Goal: Task Accomplishment & Management: Complete application form

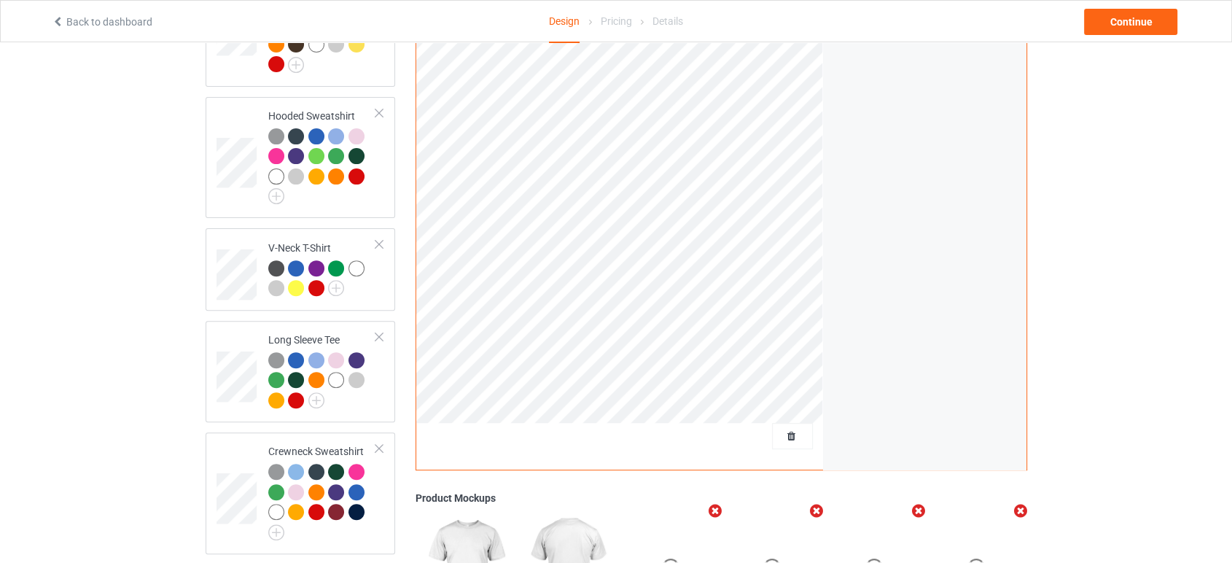
scroll to position [486, 0]
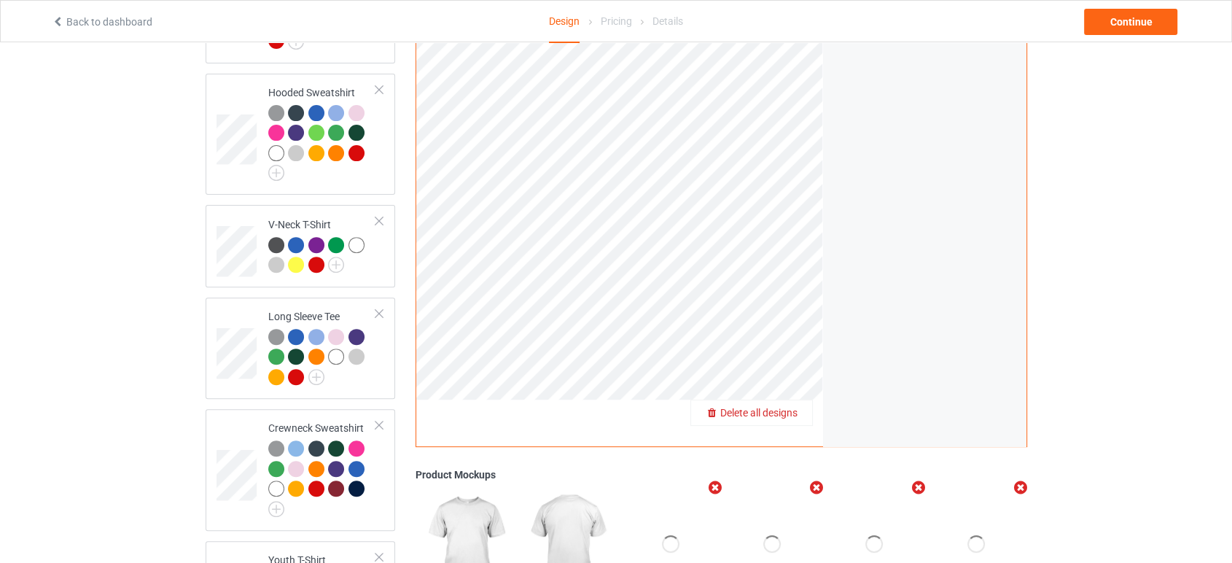
click at [797, 407] on span "Delete all designs" at bounding box center [758, 413] width 77 height 12
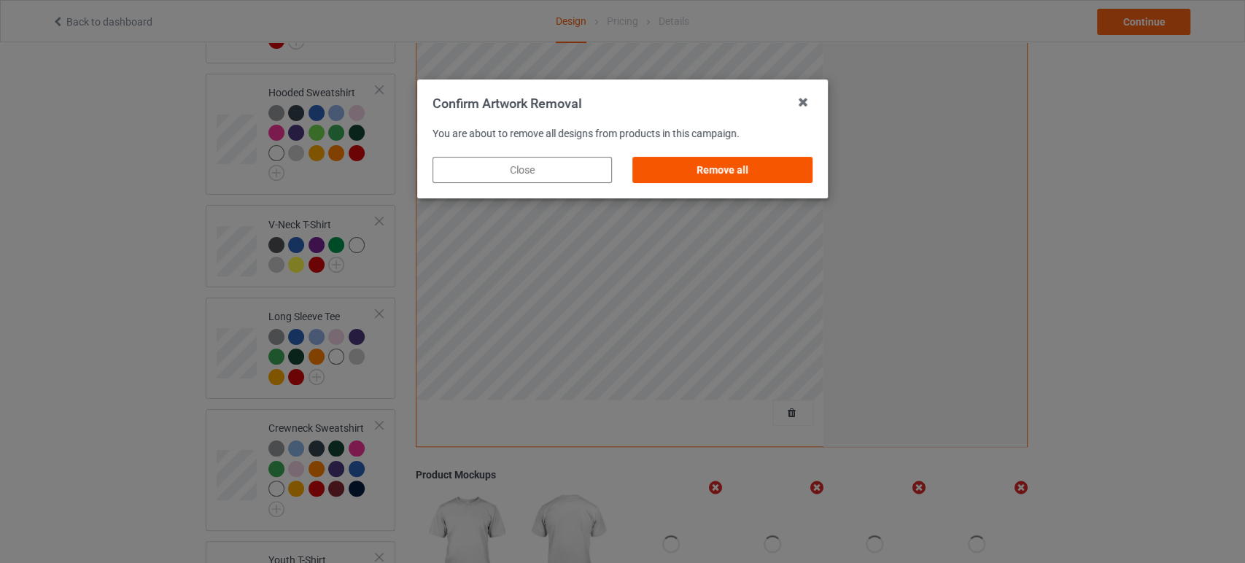
click at [740, 176] on div "Remove all" at bounding box center [722, 170] width 179 height 26
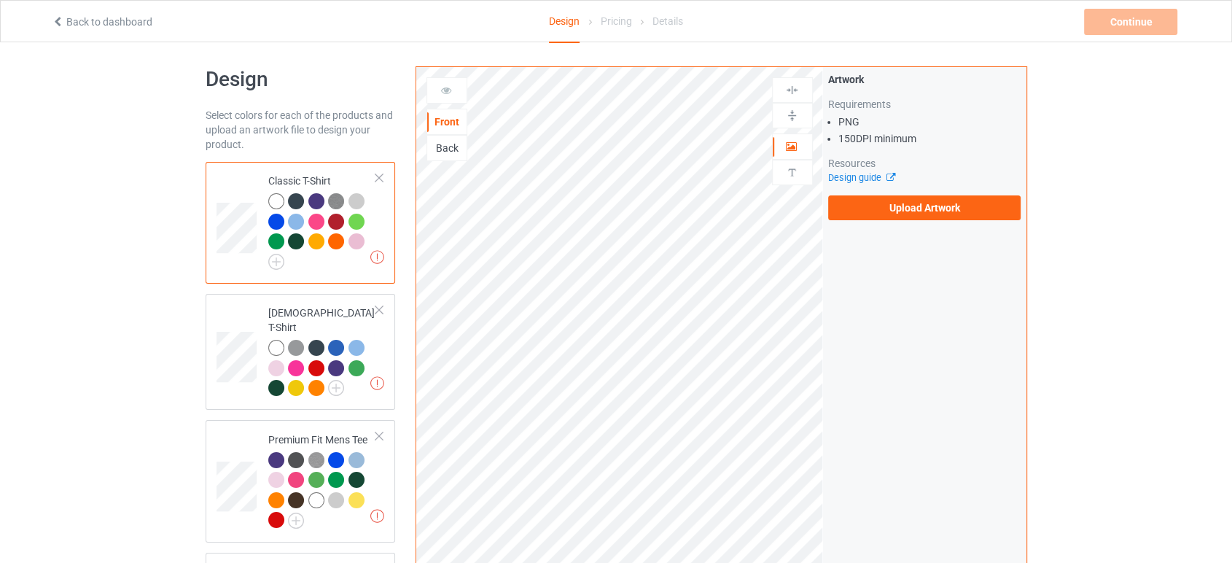
scroll to position [0, 0]
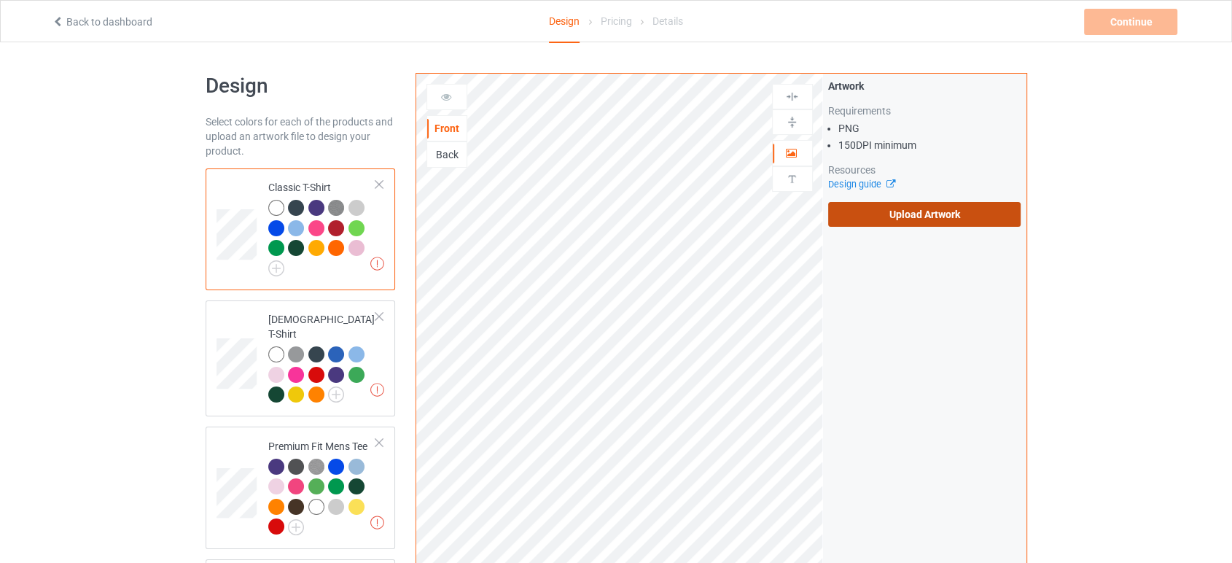
click at [873, 219] on label "Upload Artwork" at bounding box center [924, 214] width 193 height 25
click at [0, 0] on input "Upload Artwork" at bounding box center [0, 0] width 0 height 0
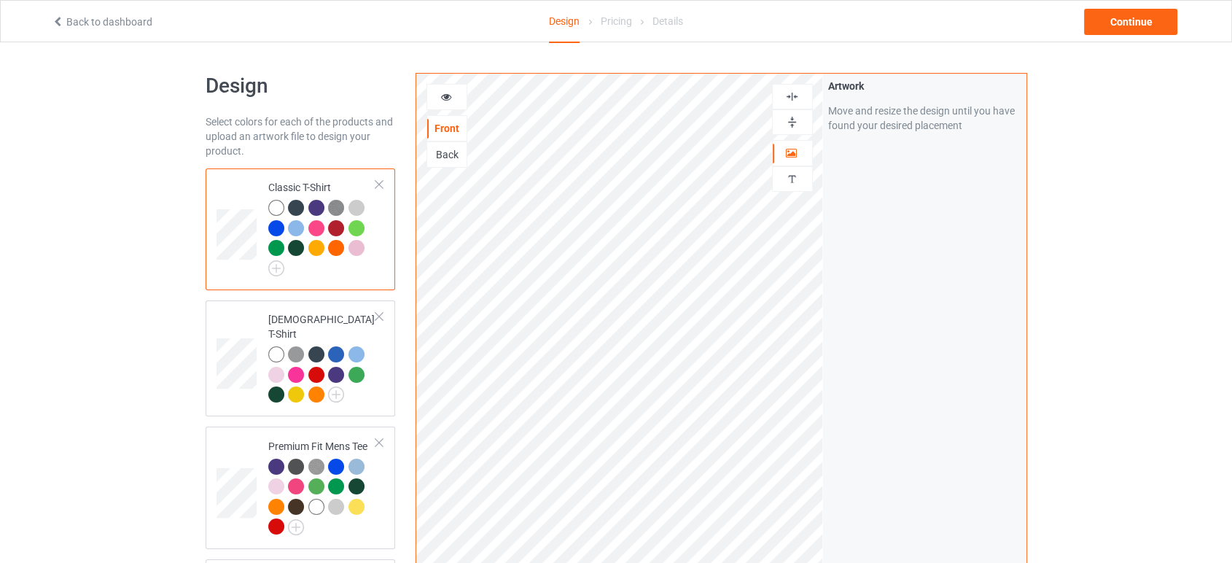
click at [793, 121] on img at bounding box center [792, 122] width 14 height 14
click at [279, 274] on img at bounding box center [276, 268] width 16 height 16
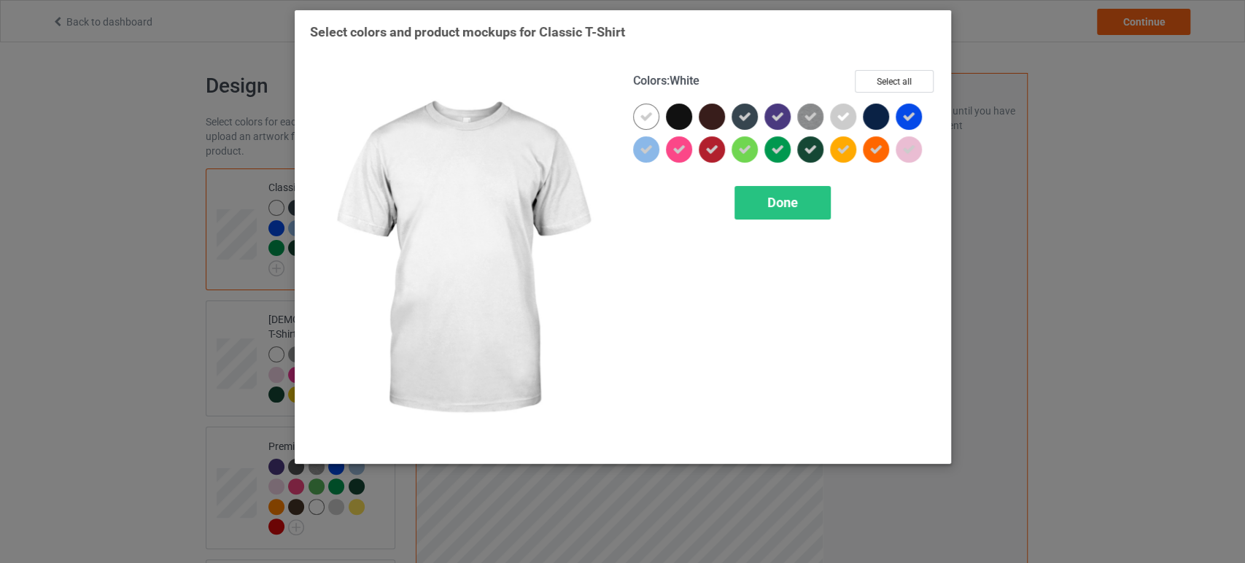
click at [652, 117] on icon at bounding box center [646, 116] width 13 height 13
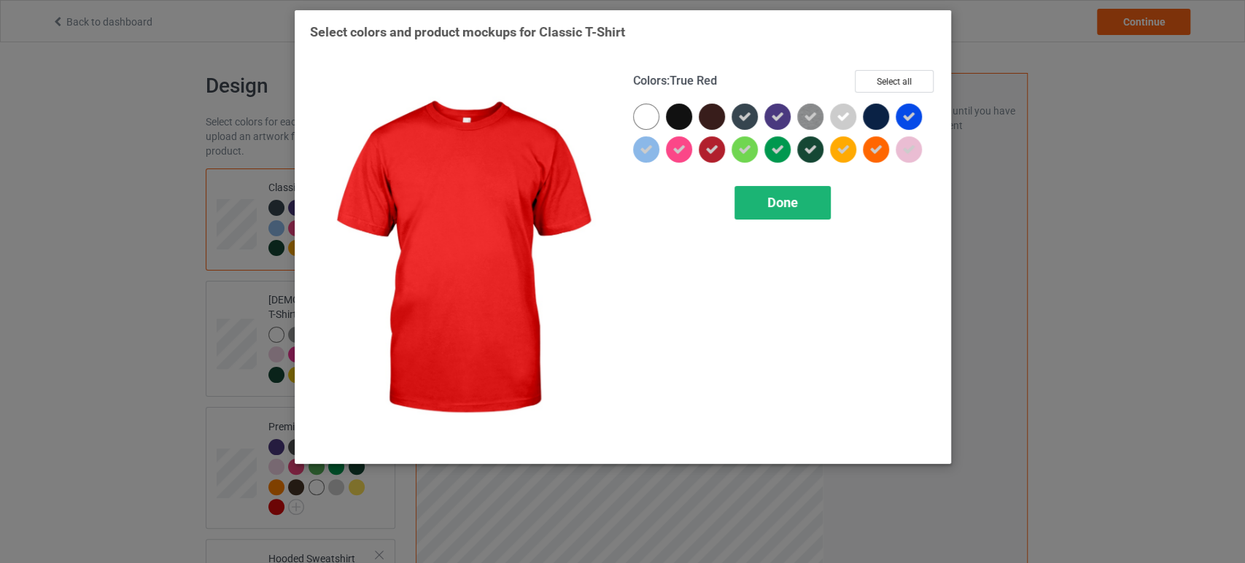
click at [758, 202] on div "Done" at bounding box center [782, 203] width 96 height 34
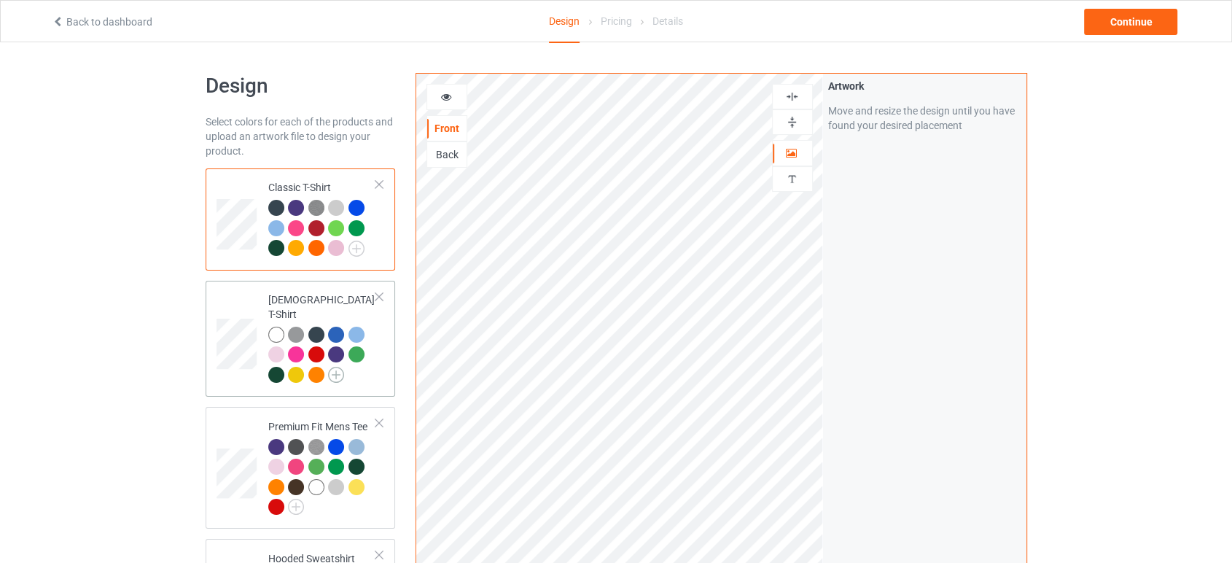
click at [342, 367] on img at bounding box center [336, 375] width 16 height 16
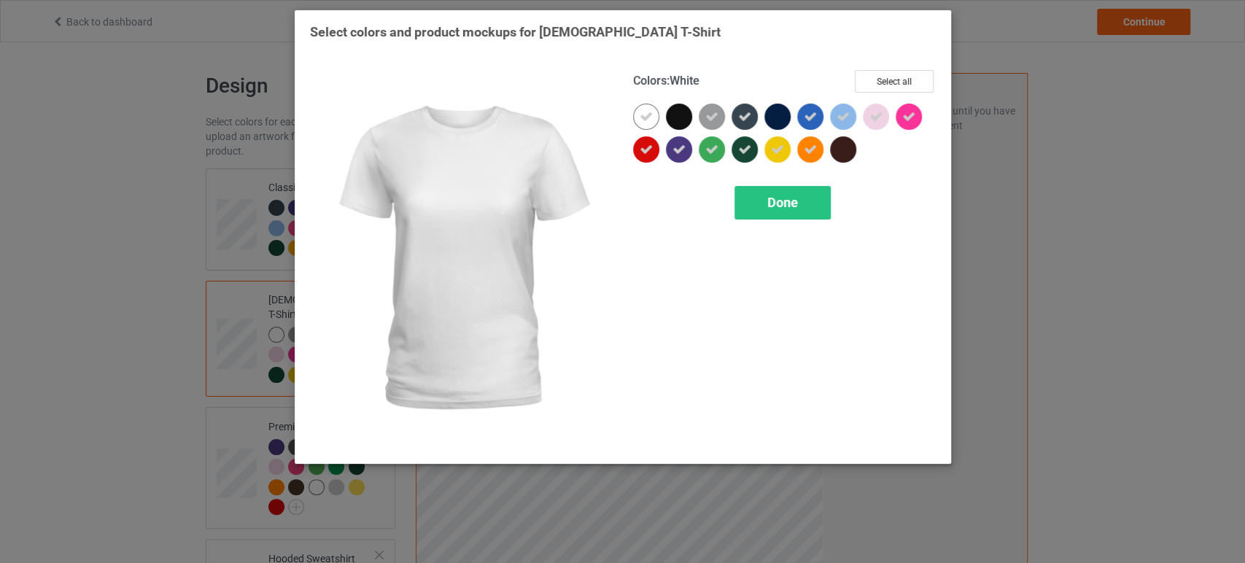
click at [647, 112] on icon at bounding box center [646, 116] width 13 height 13
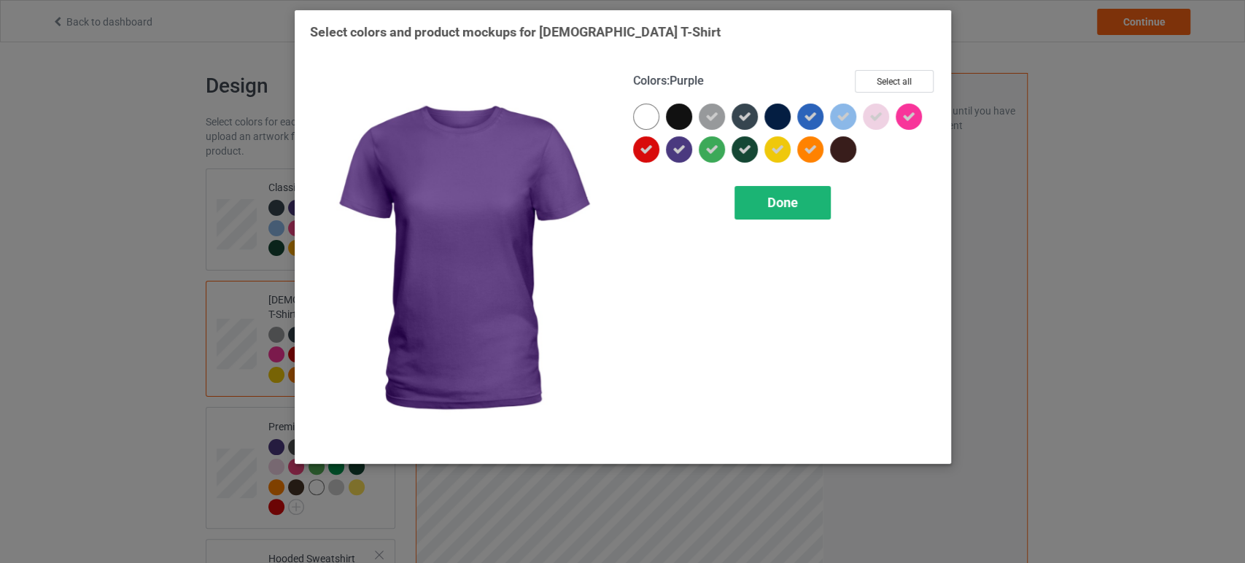
click at [763, 202] on div "Done" at bounding box center [782, 203] width 96 height 34
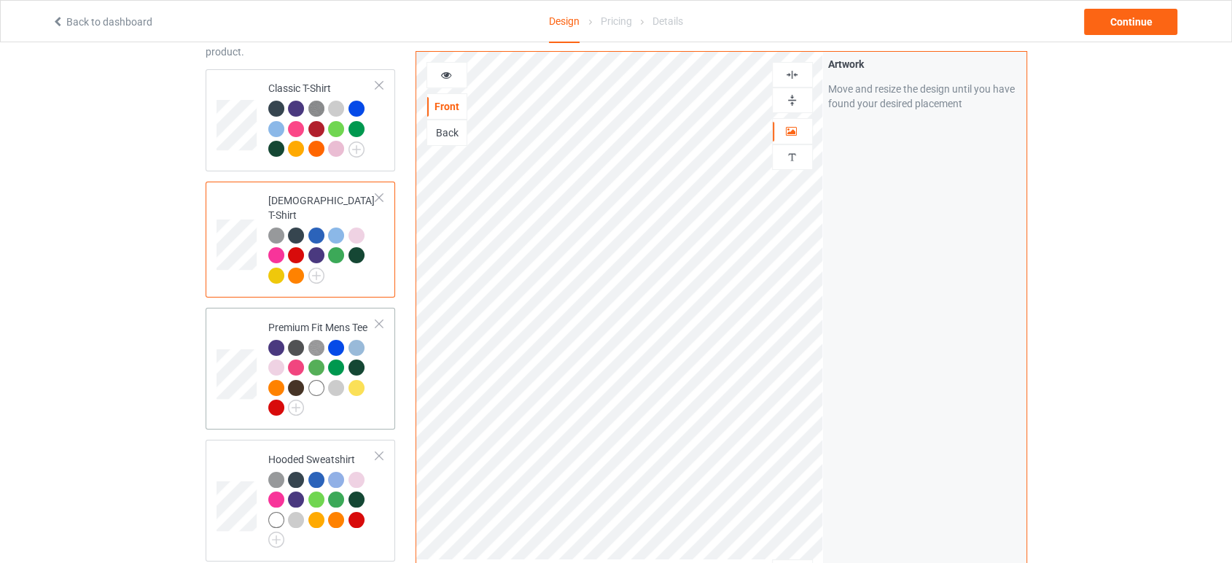
scroll to position [162, 0]
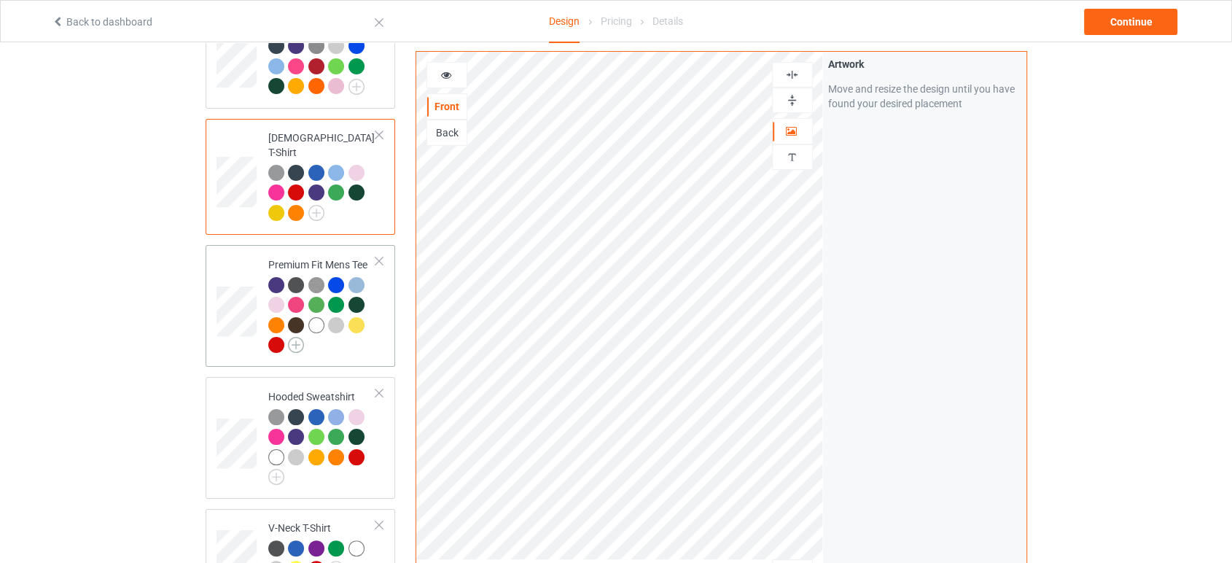
click at [302, 337] on img at bounding box center [296, 345] width 16 height 16
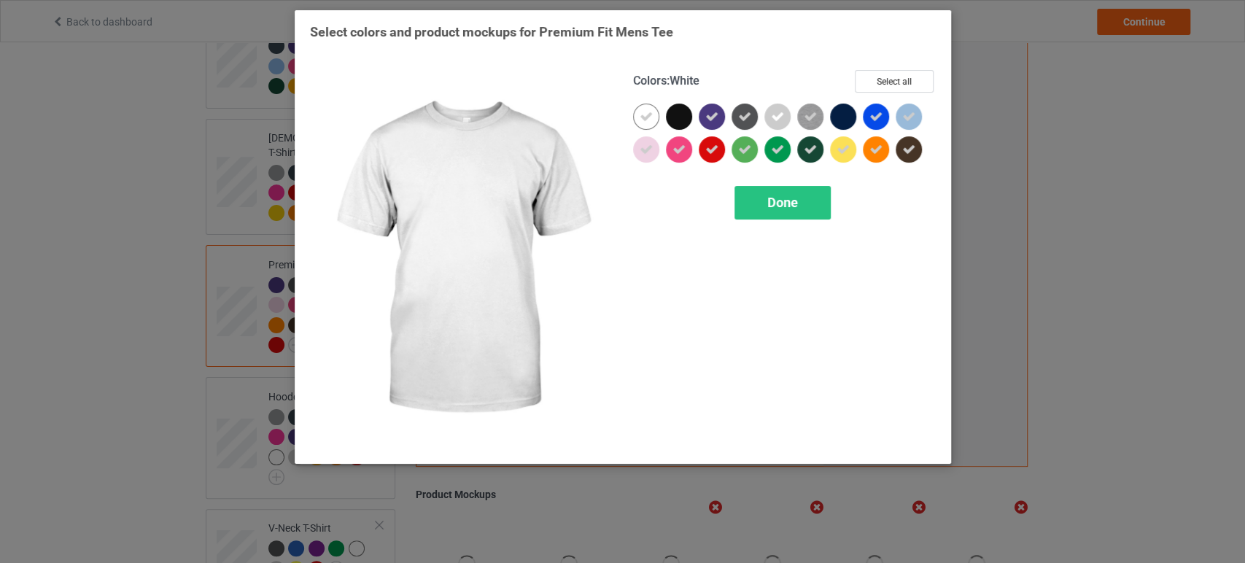
click at [640, 115] on icon at bounding box center [646, 116] width 13 height 13
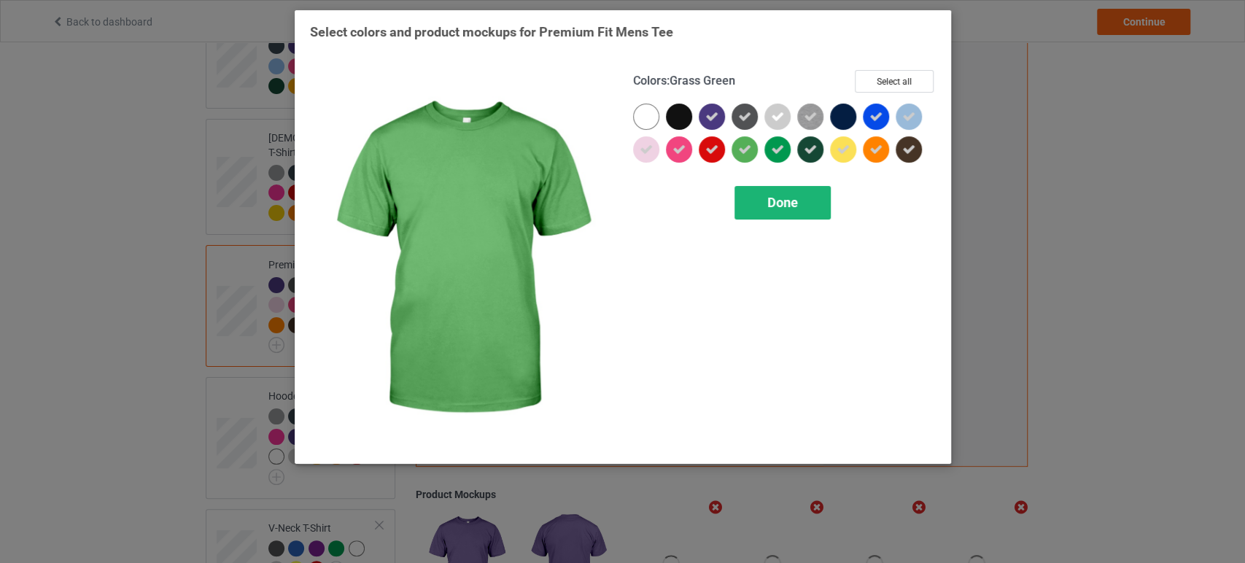
click at [758, 201] on div "Done" at bounding box center [782, 203] width 96 height 34
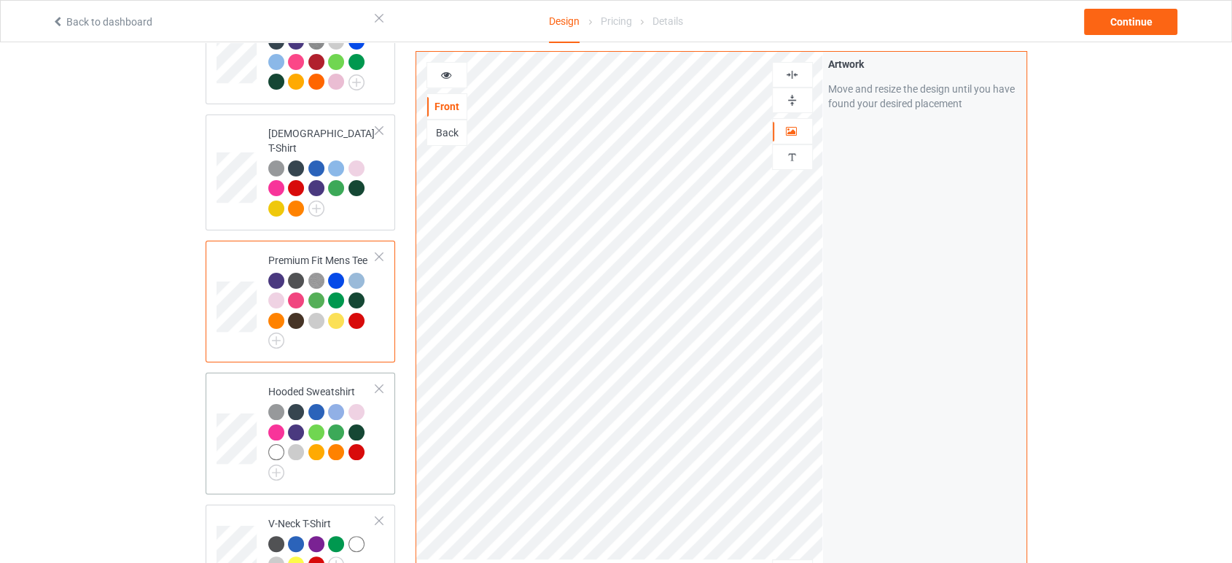
scroll to position [243, 0]
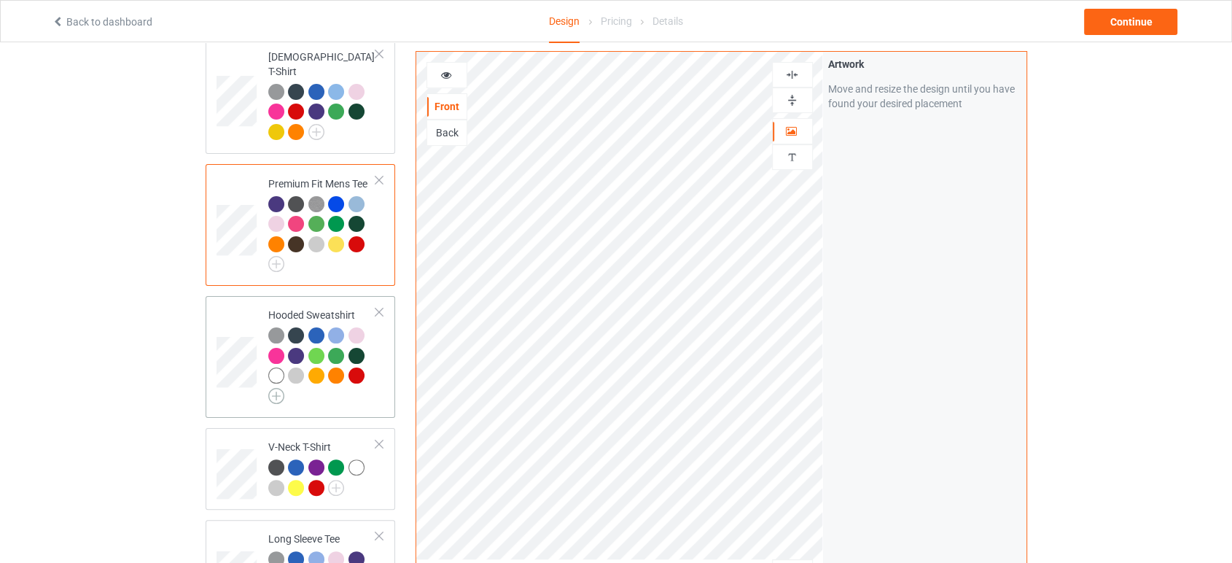
click at [272, 388] on img at bounding box center [276, 396] width 16 height 16
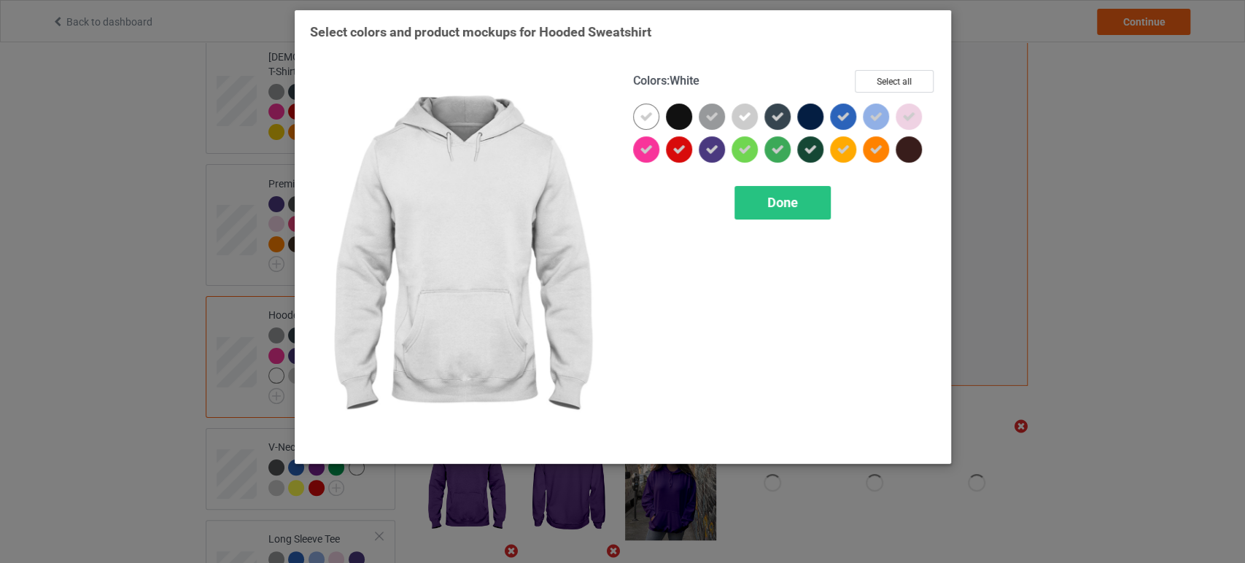
click at [646, 107] on div at bounding box center [646, 117] width 26 height 26
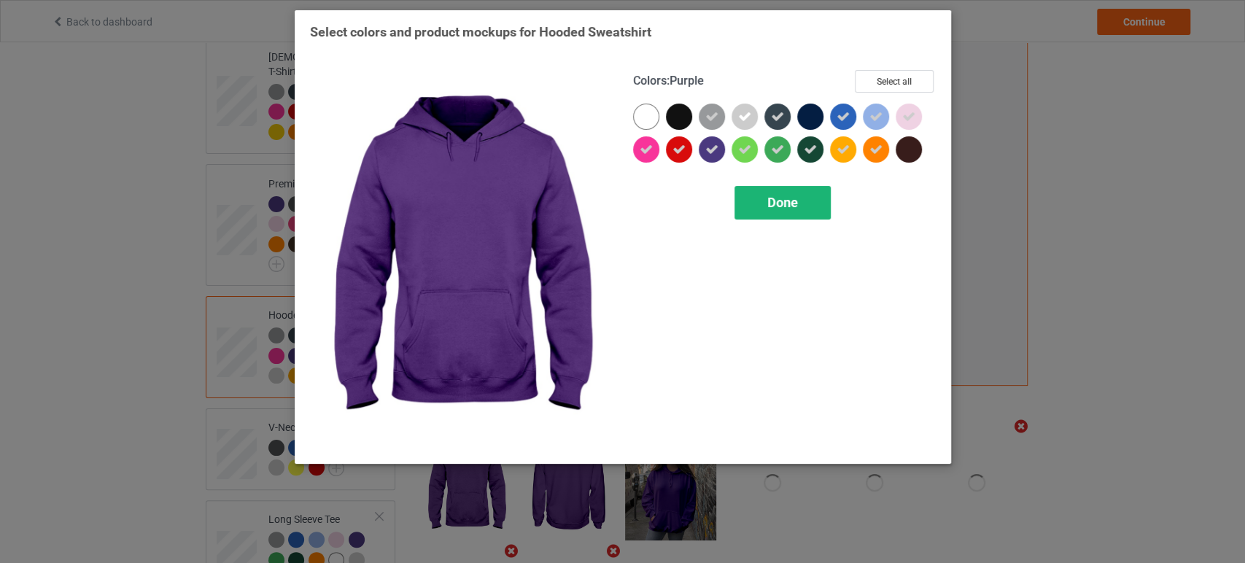
click at [754, 216] on div "Done" at bounding box center [782, 203] width 96 height 34
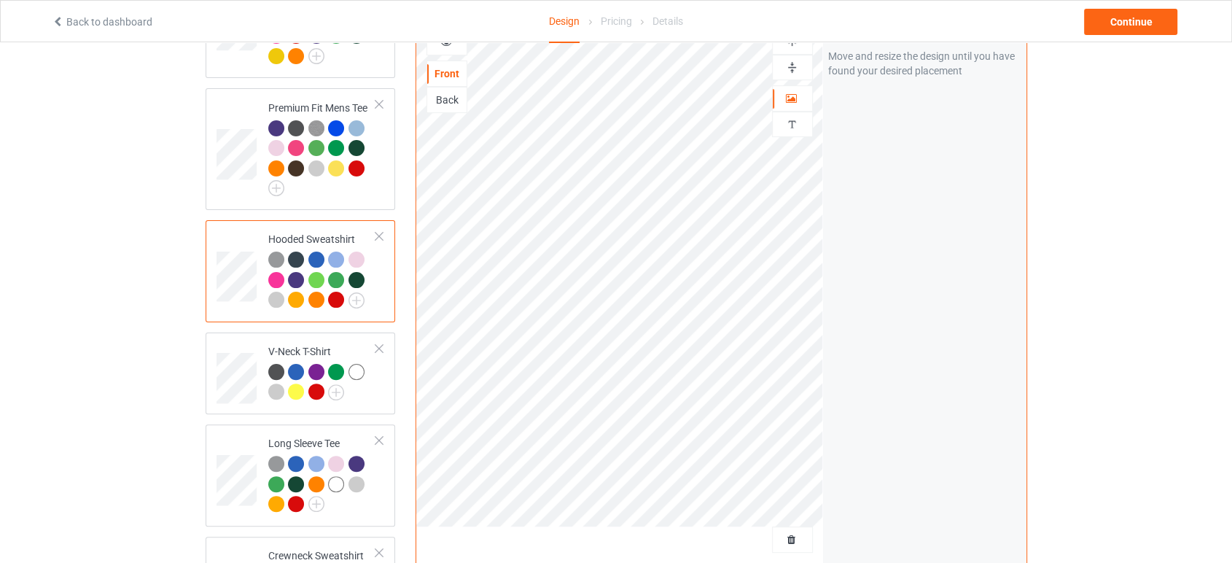
scroll to position [405, 0]
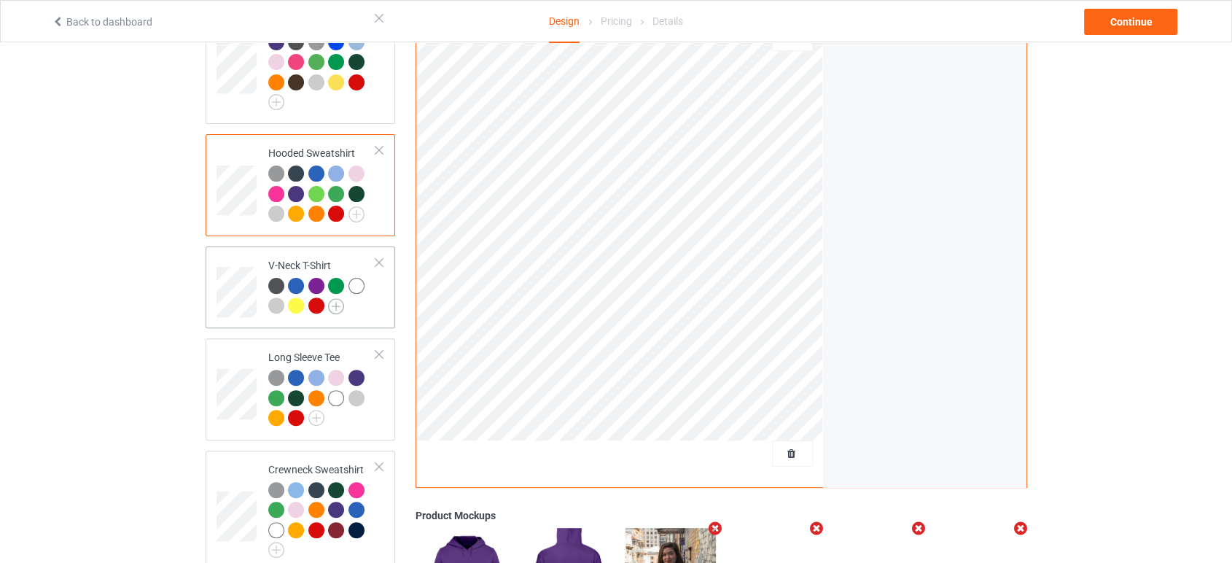
click at [330, 298] on img at bounding box center [336, 306] width 16 height 16
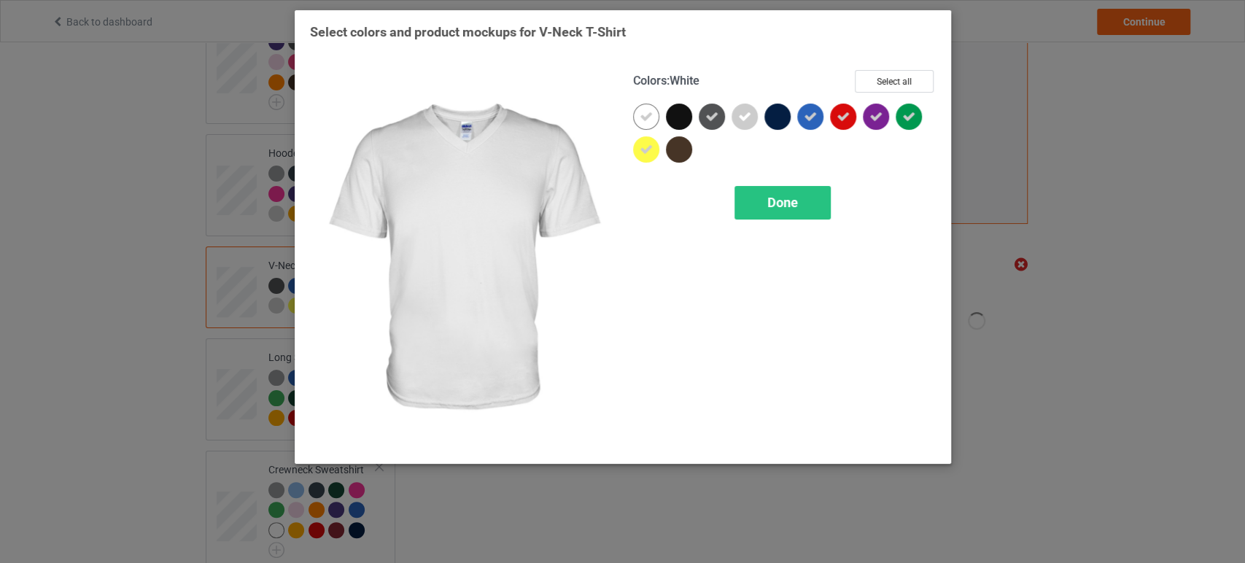
click at [645, 115] on icon at bounding box center [646, 116] width 13 height 13
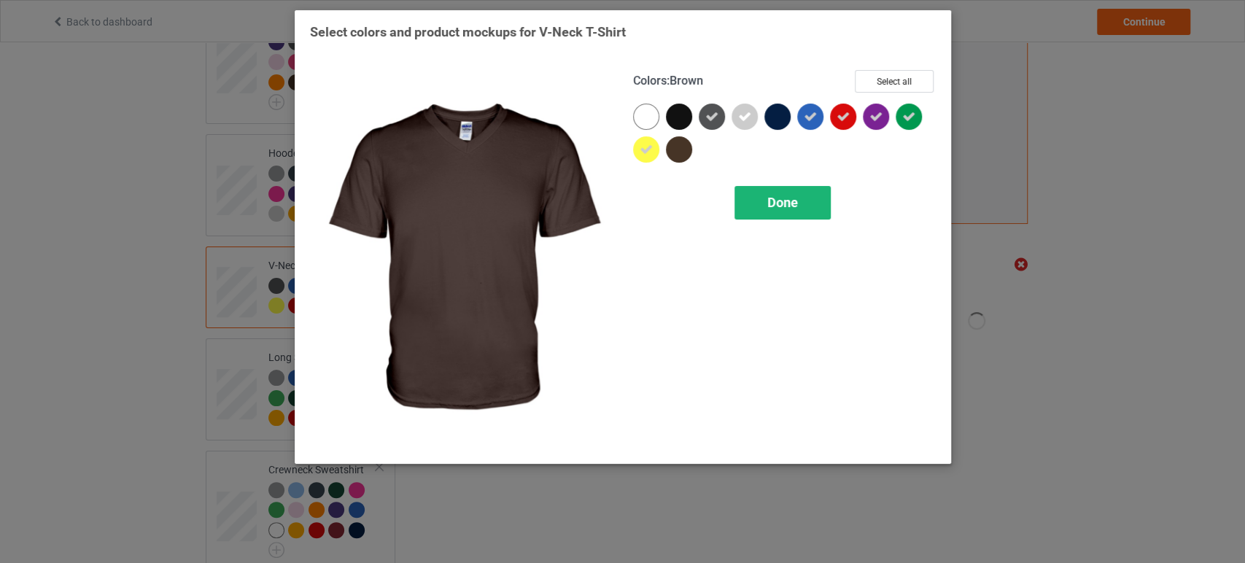
click at [770, 201] on span "Done" at bounding box center [782, 202] width 31 height 15
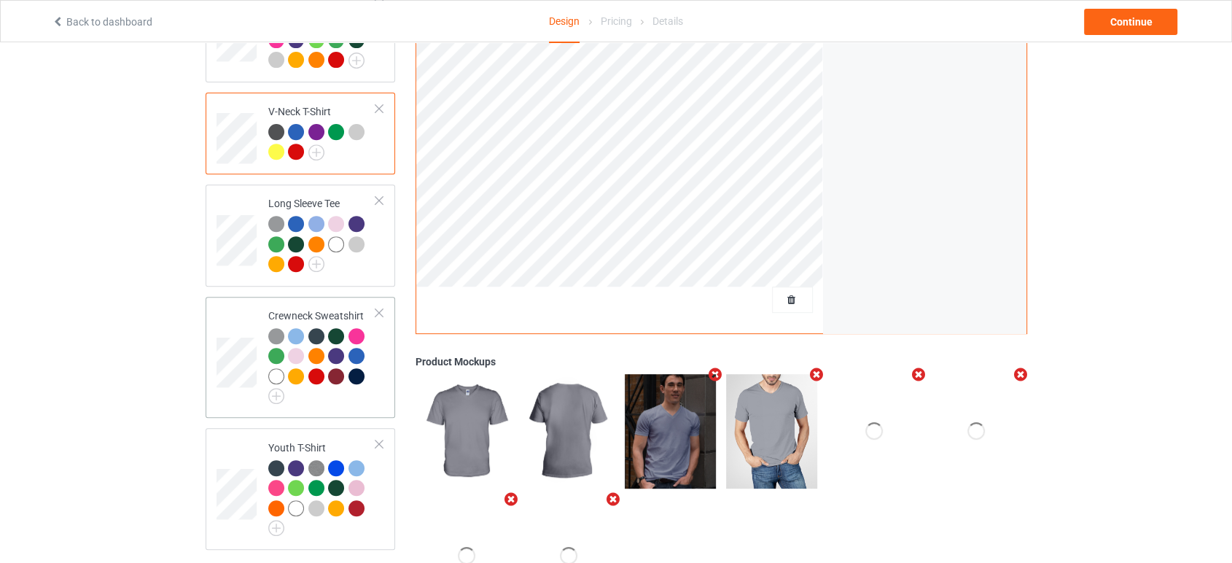
scroll to position [567, 0]
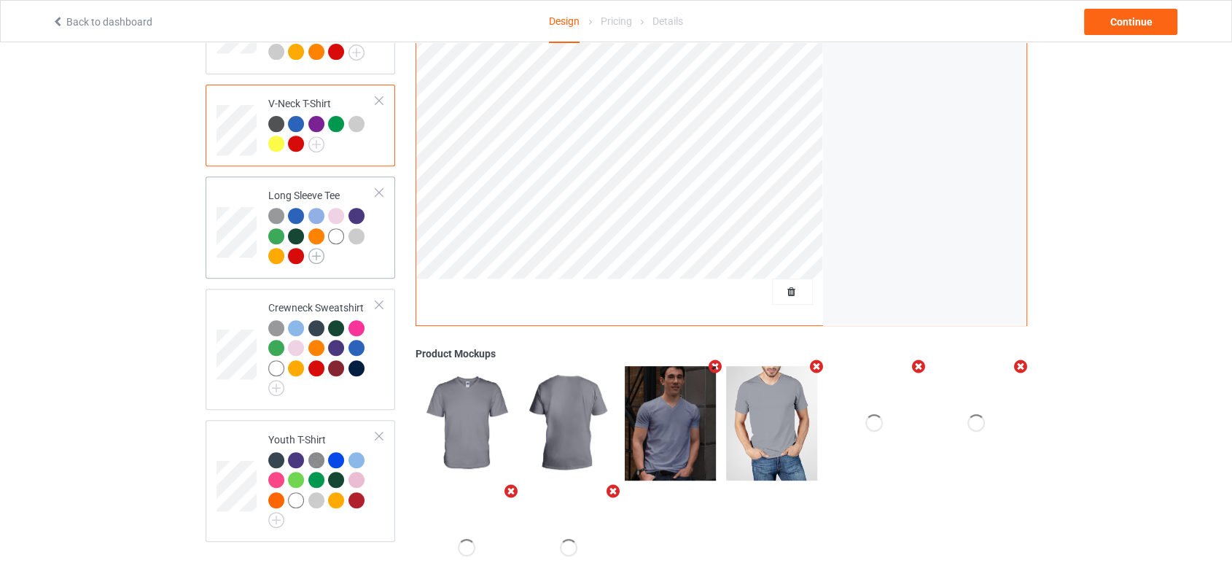
click at [318, 248] on img at bounding box center [316, 256] width 16 height 16
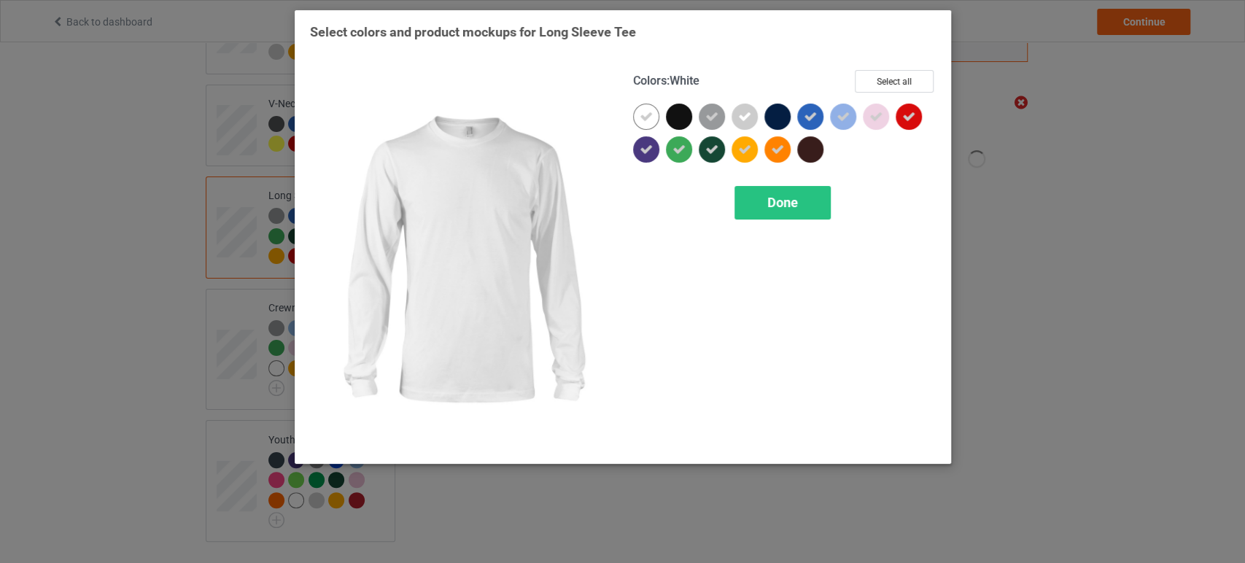
click at [642, 114] on icon at bounding box center [646, 116] width 13 height 13
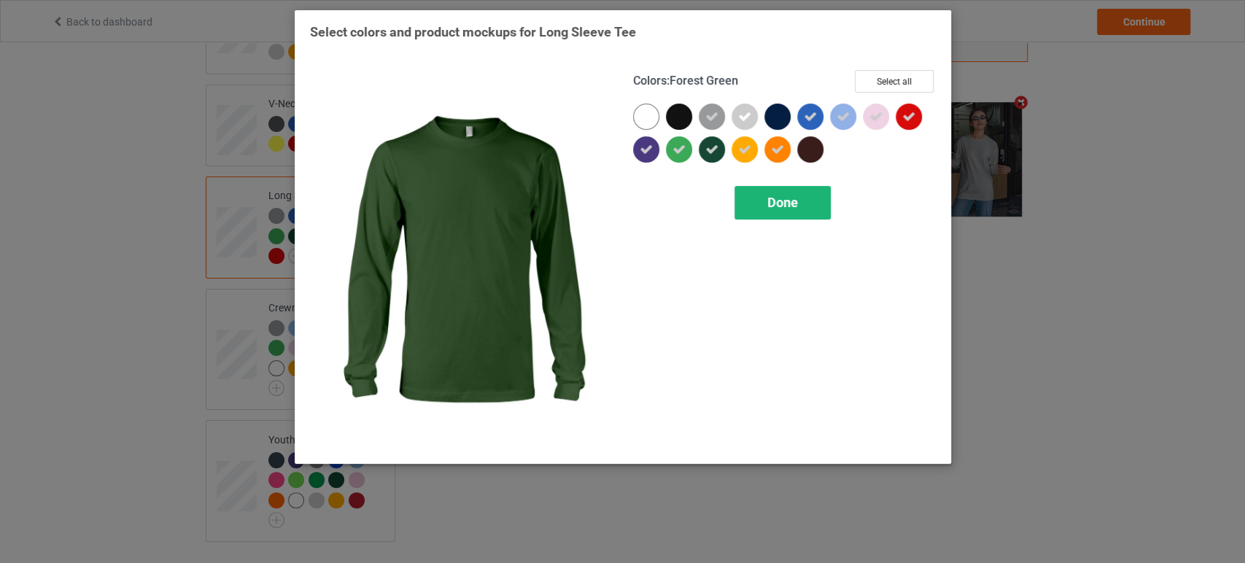
click at [777, 198] on span "Done" at bounding box center [782, 202] width 31 height 15
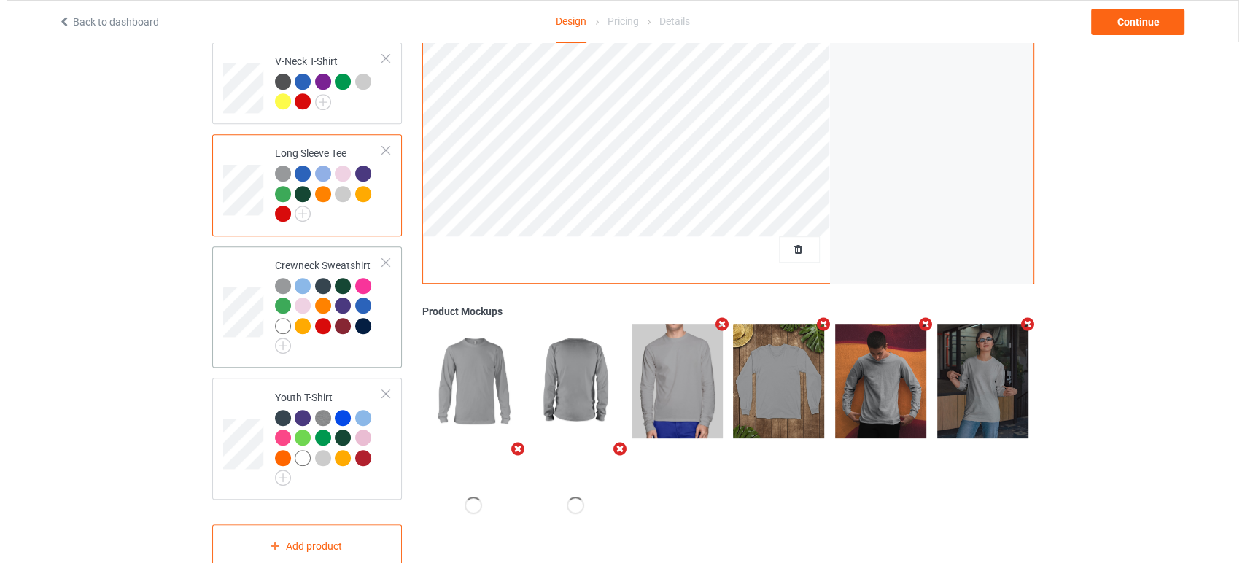
scroll to position [632, 0]
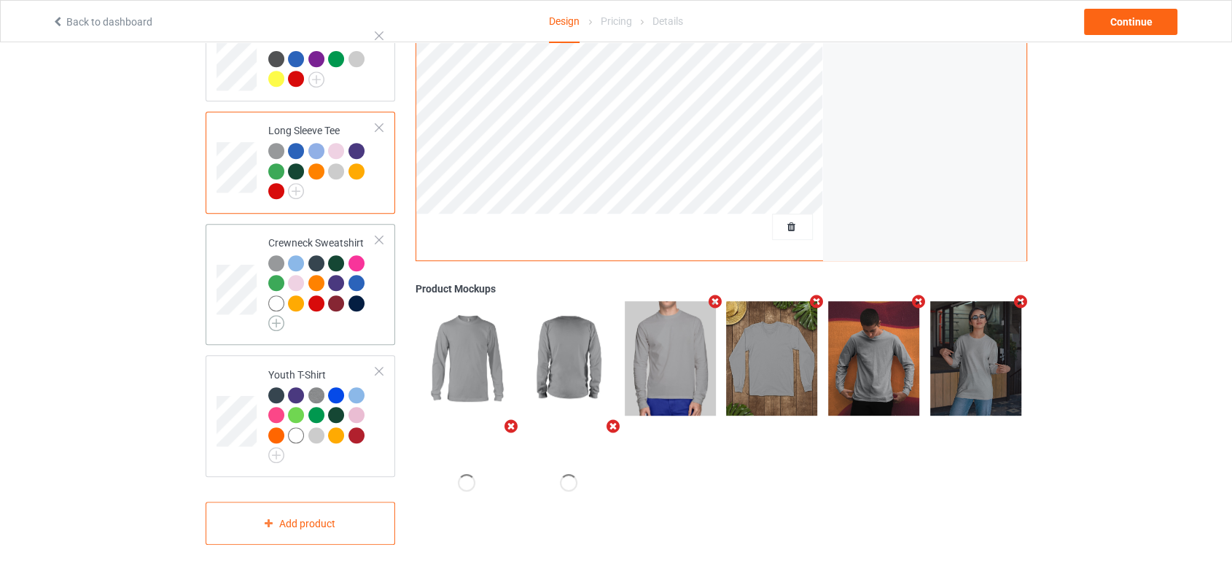
click at [279, 315] on img at bounding box center [276, 323] width 16 height 16
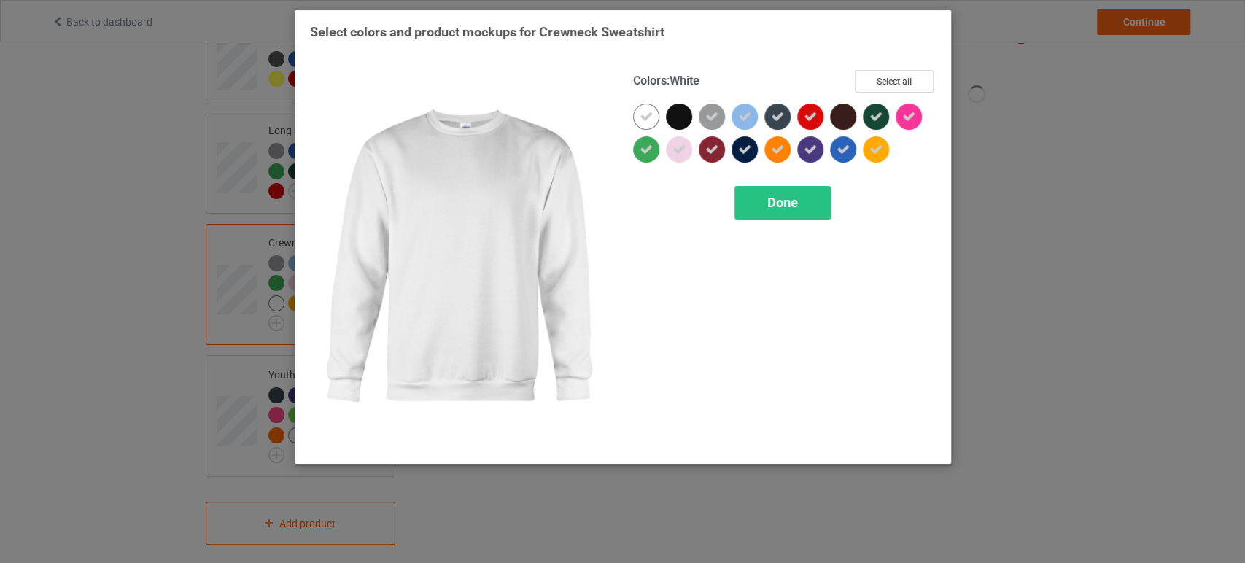
click at [649, 117] on icon at bounding box center [646, 116] width 13 height 13
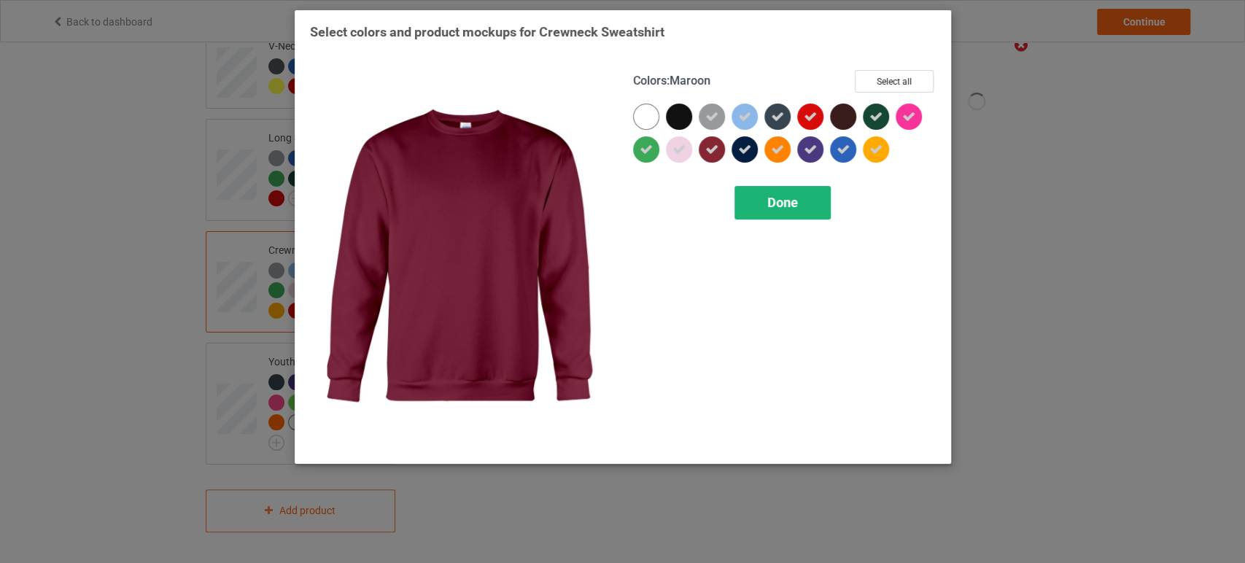
scroll to position [613, 0]
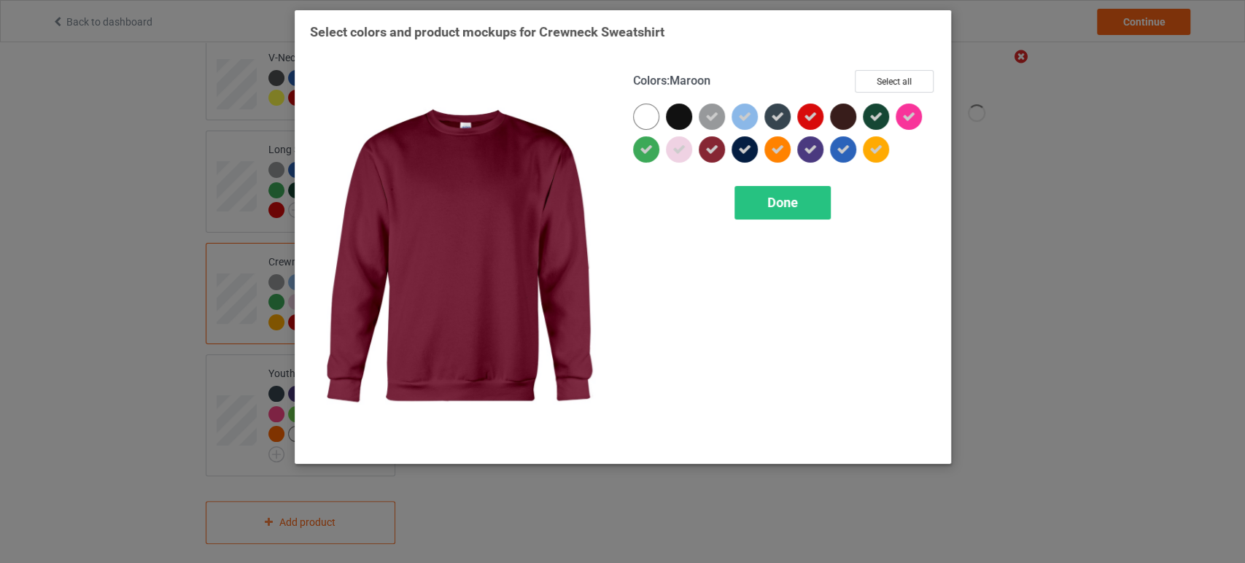
drag, startPoint x: 770, startPoint y: 200, endPoint x: 761, endPoint y: 206, distance: 10.5
click at [770, 201] on span "Done" at bounding box center [782, 202] width 31 height 15
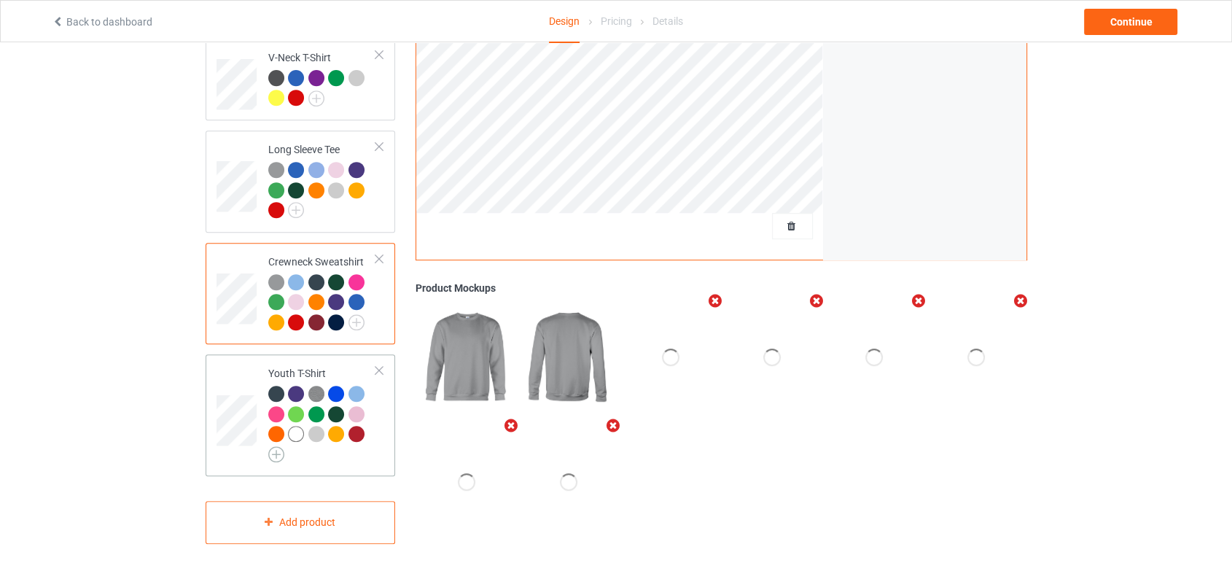
click at [283, 446] on img at bounding box center [276, 454] width 16 height 16
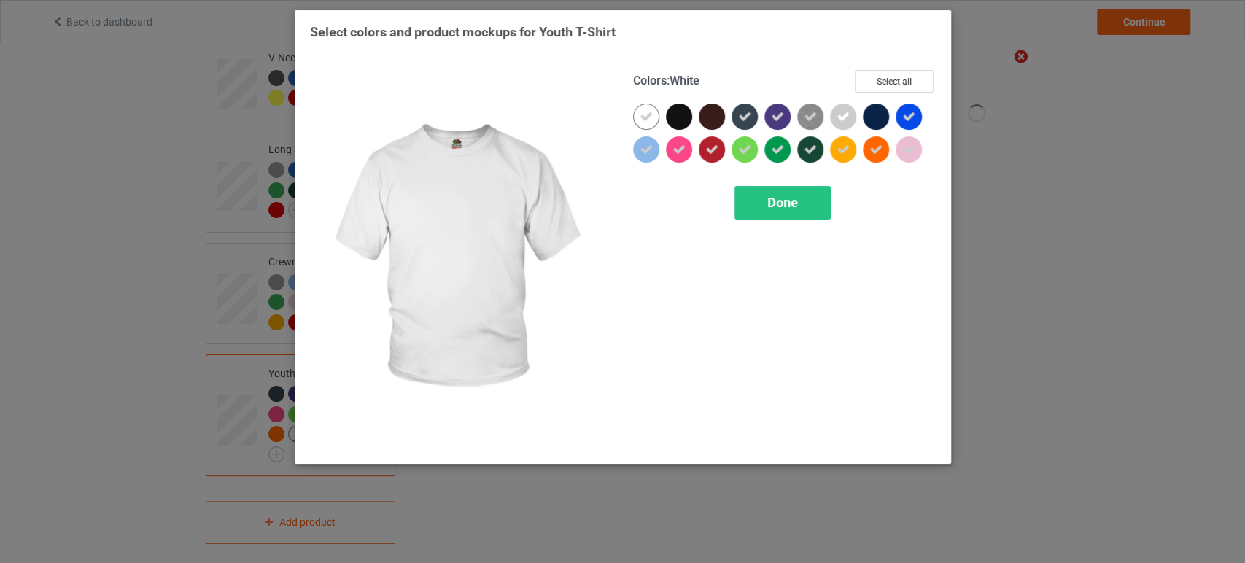
click at [653, 119] on div at bounding box center [646, 117] width 26 height 26
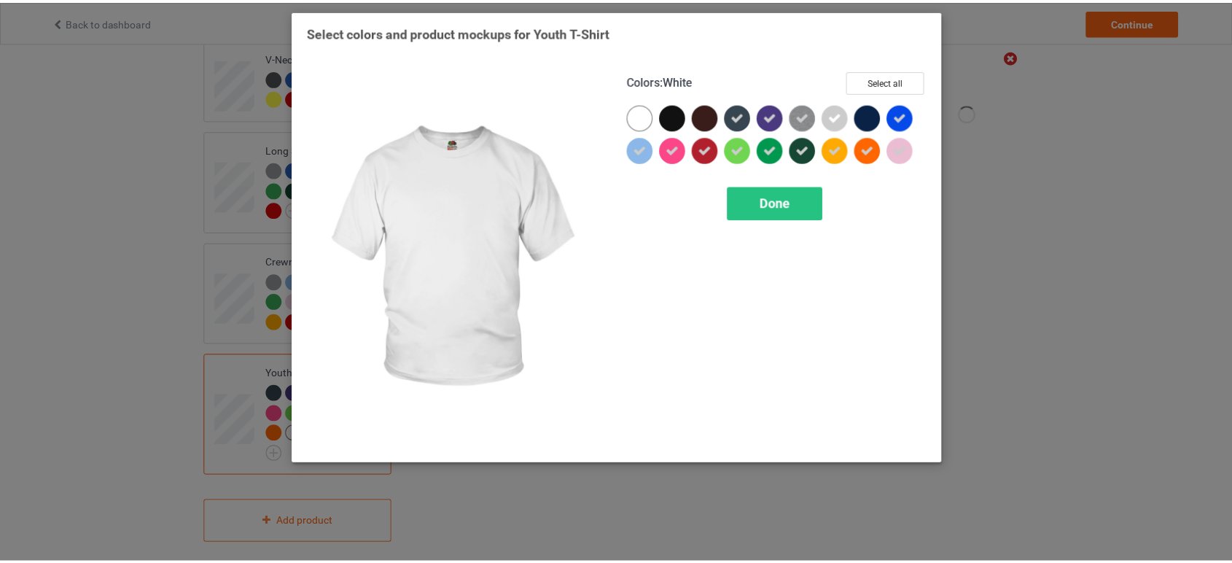
scroll to position [592, 0]
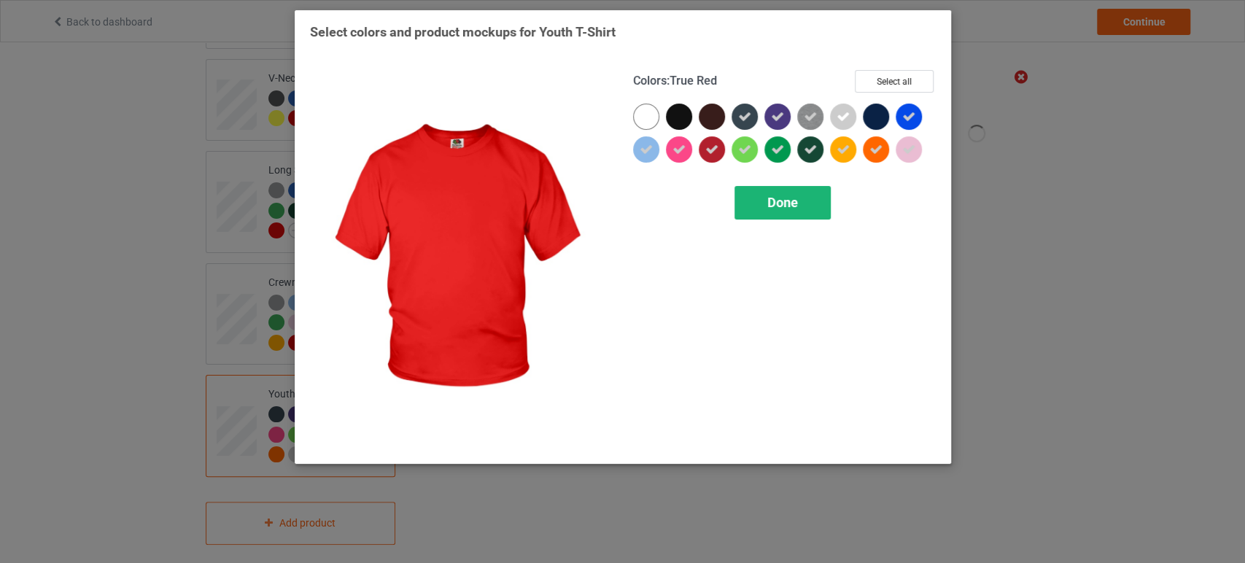
click at [753, 201] on div "Done" at bounding box center [782, 203] width 96 height 34
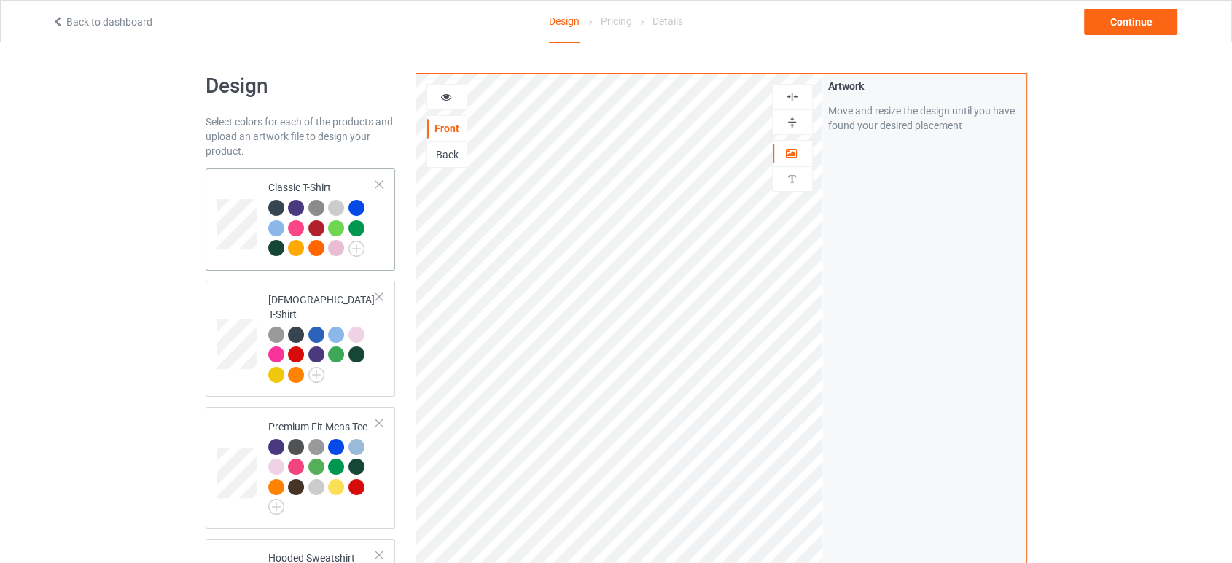
click at [244, 193] on td at bounding box center [239, 219] width 44 height 90
click at [1104, 33] on div "Continue" at bounding box center [1130, 22] width 93 height 26
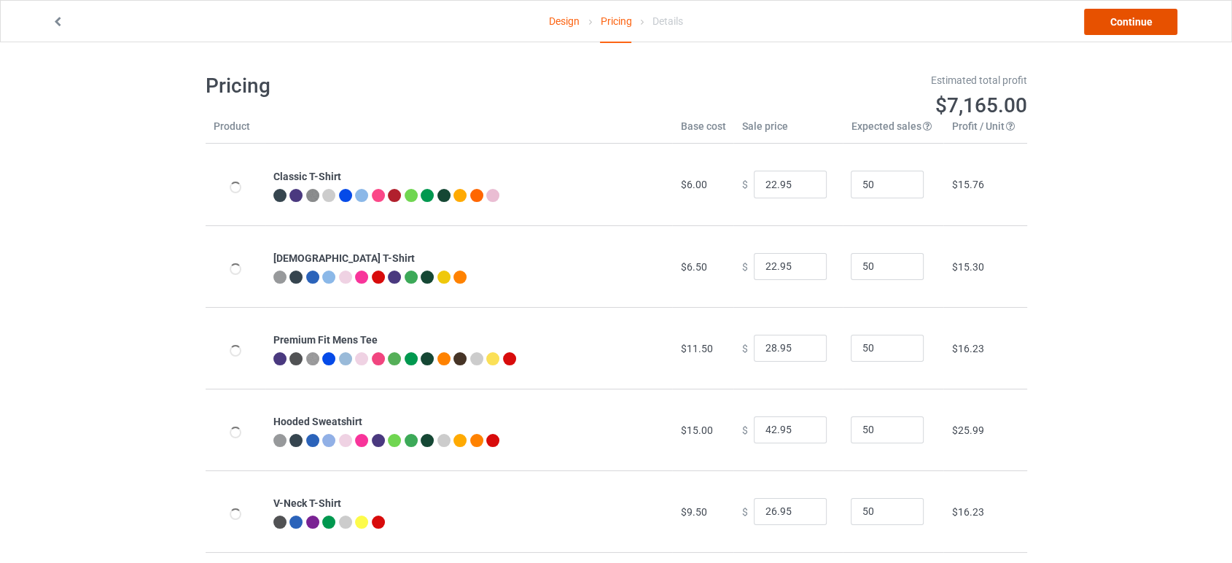
click at [1157, 20] on link "Continue" at bounding box center [1130, 22] width 93 height 26
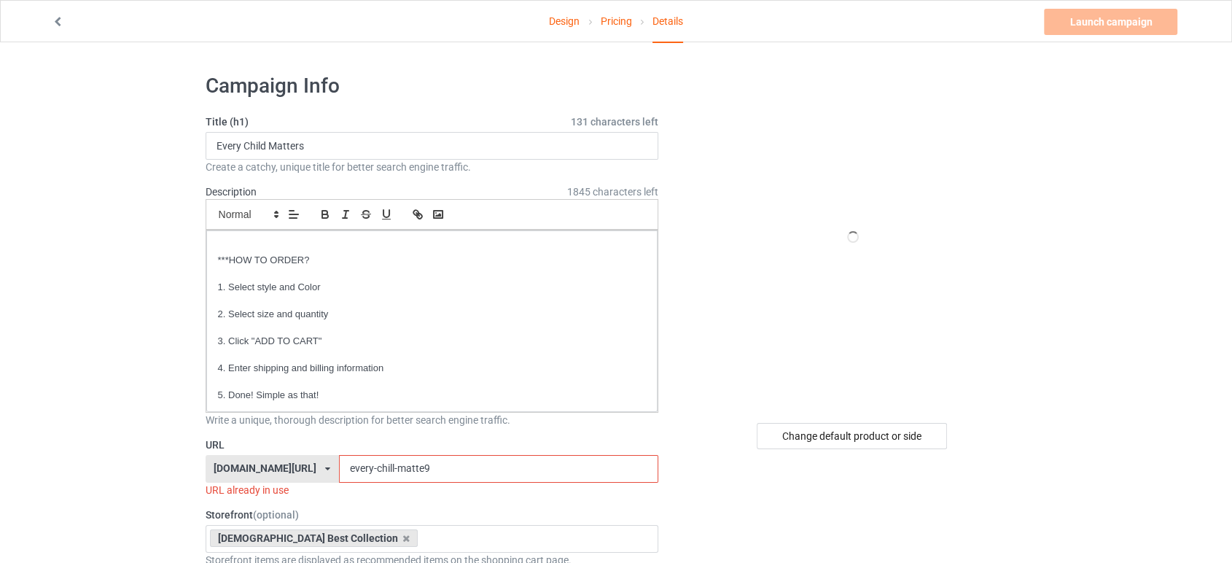
click at [456, 451] on label "URL" at bounding box center [433, 445] width 454 height 15
click at [453, 461] on input "every-chill-matte9" at bounding box center [498, 469] width 319 height 28
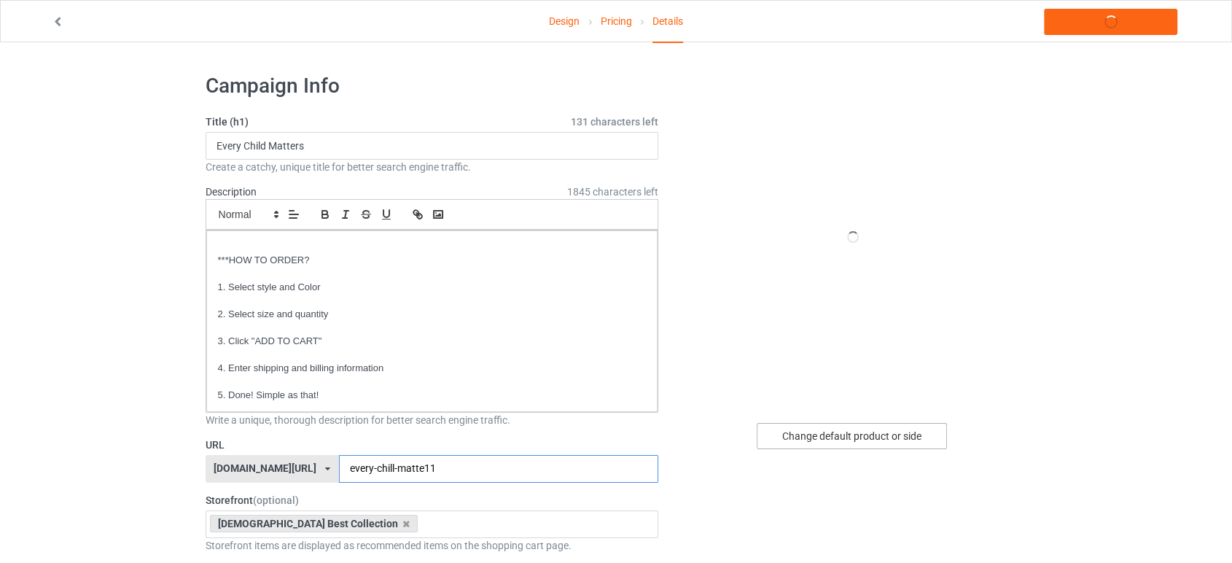
type input "every-chill-matte11"
click at [793, 442] on div "Change default product or side" at bounding box center [852, 436] width 190 height 26
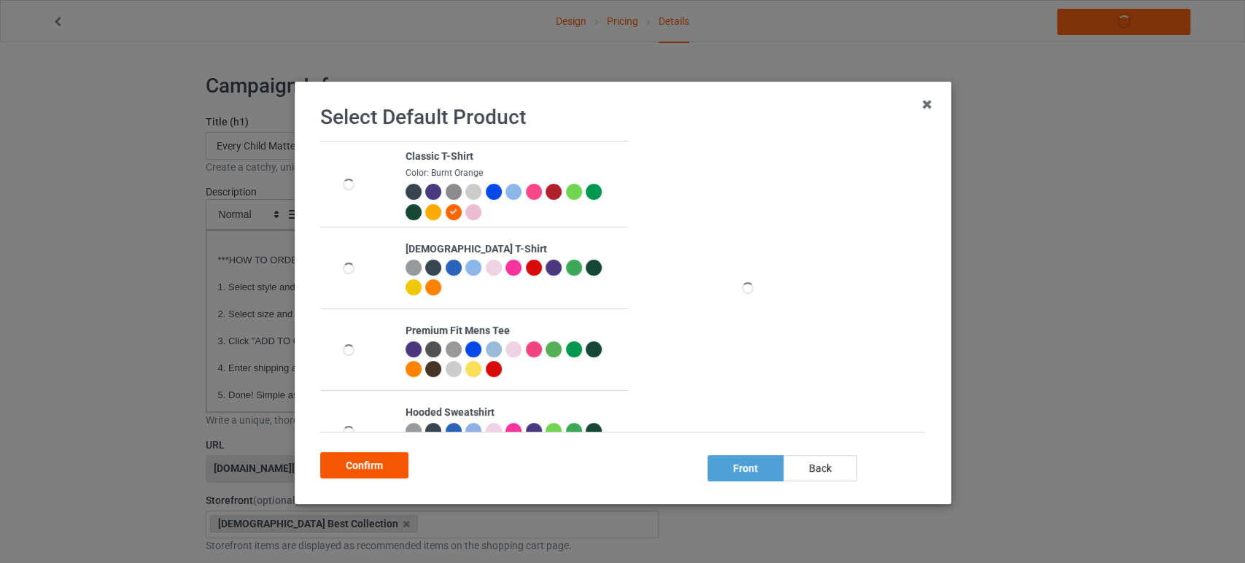
click at [379, 454] on div "Confirm" at bounding box center [364, 465] width 88 height 26
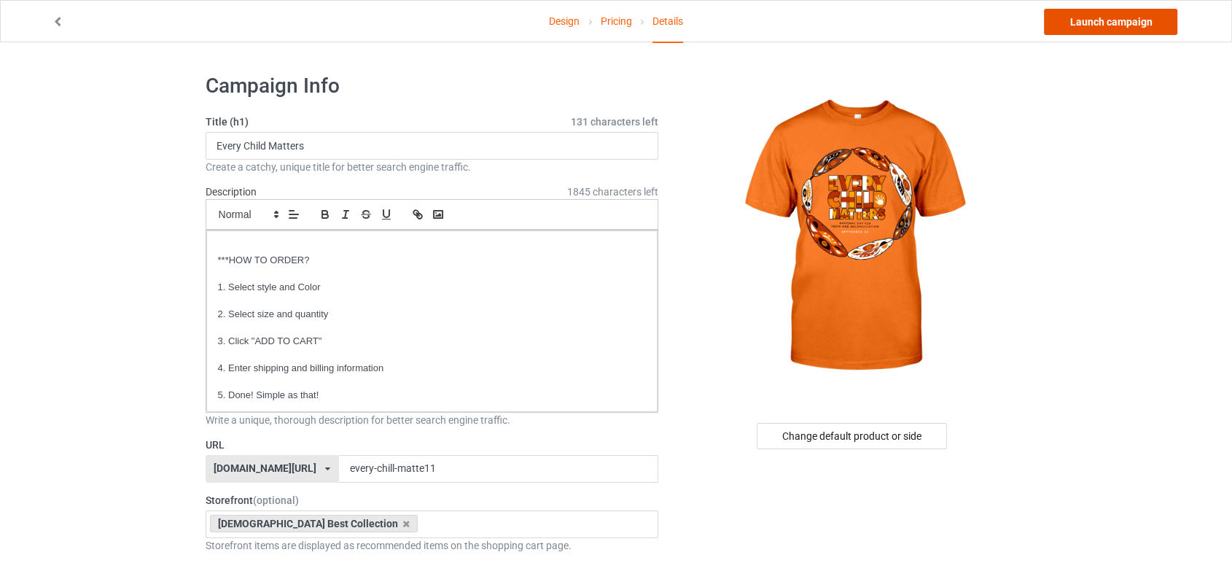
click at [1108, 23] on link "Launch campaign" at bounding box center [1110, 22] width 133 height 26
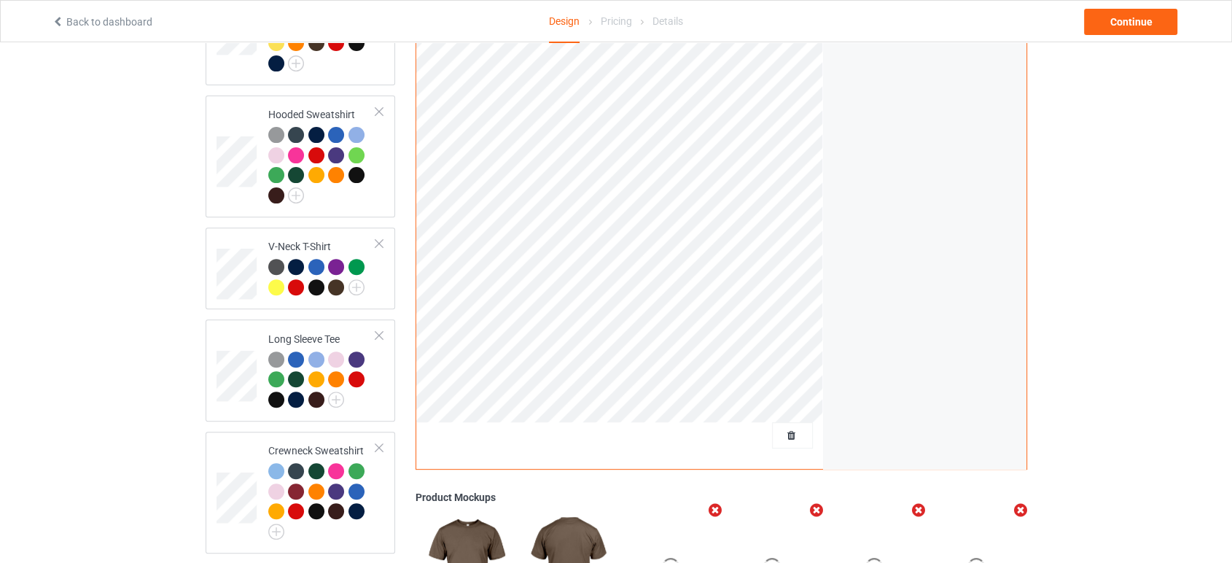
scroll to position [486, 0]
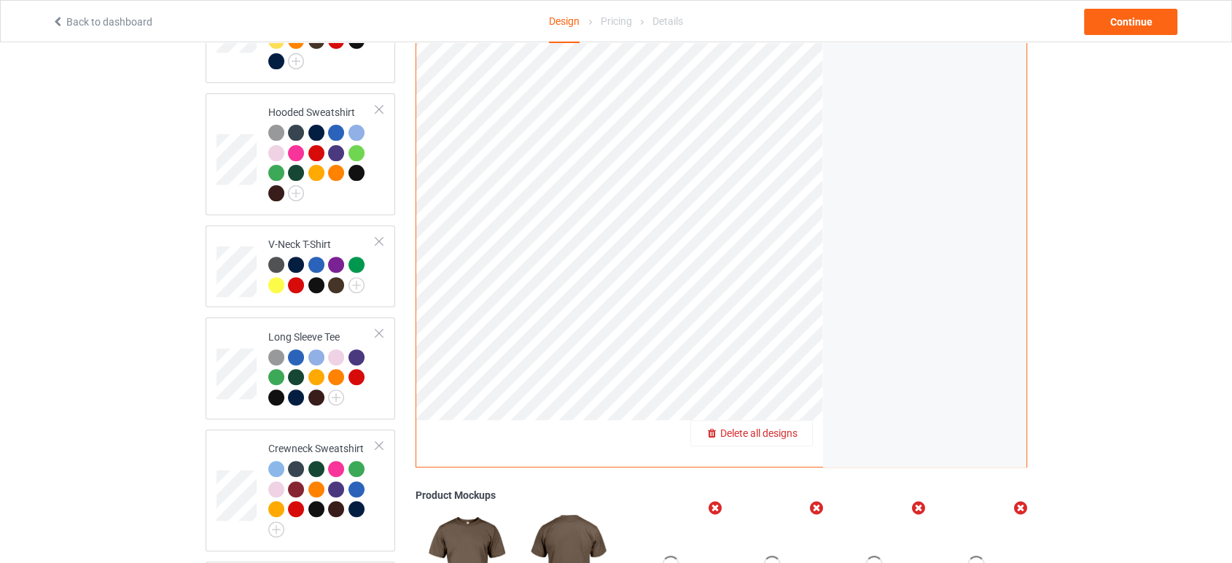
click at [809, 426] on div "Delete all designs" at bounding box center [751, 433] width 121 height 15
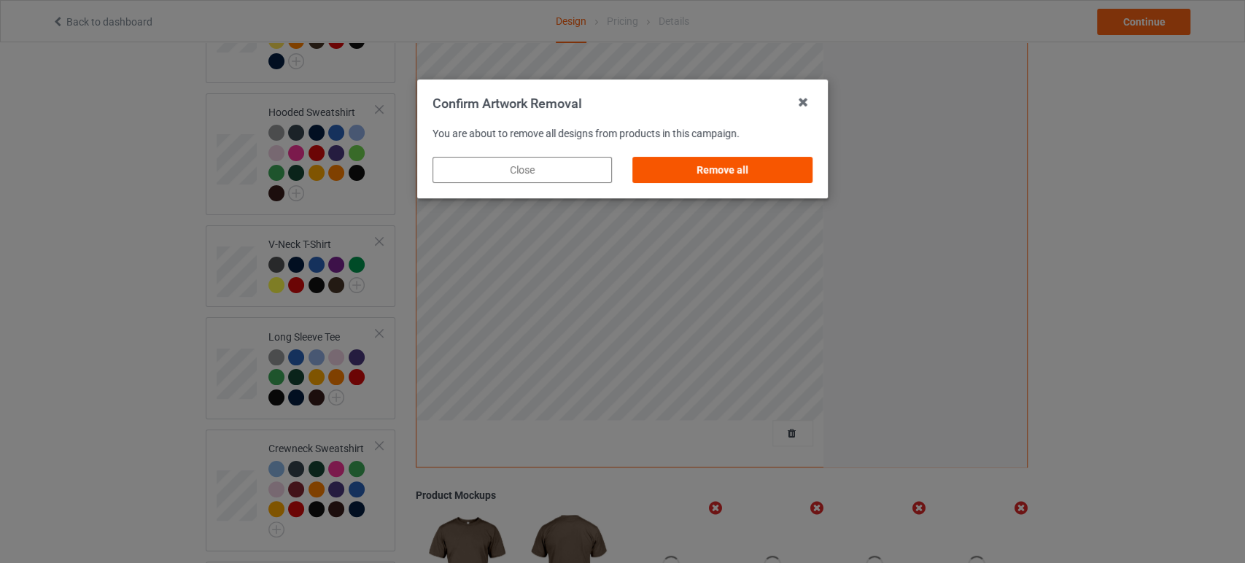
click at [804, 162] on div "Remove all" at bounding box center [722, 170] width 179 height 26
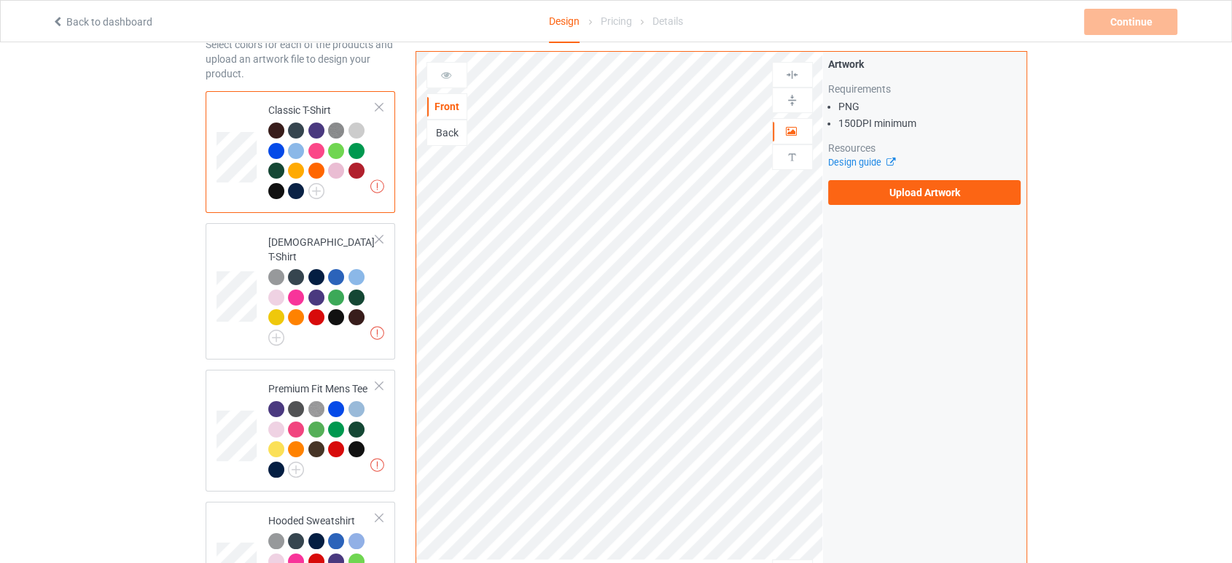
scroll to position [0, 0]
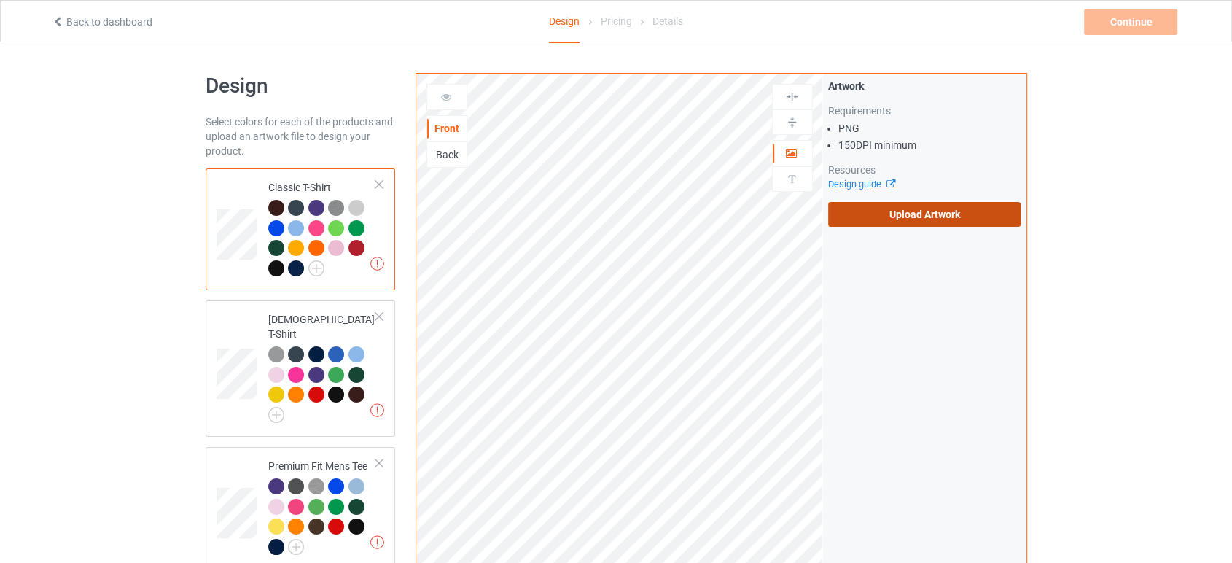
click at [922, 217] on label "Upload Artwork" at bounding box center [924, 214] width 193 height 25
click at [0, 0] on input "Upload Artwork" at bounding box center [0, 0] width 0 height 0
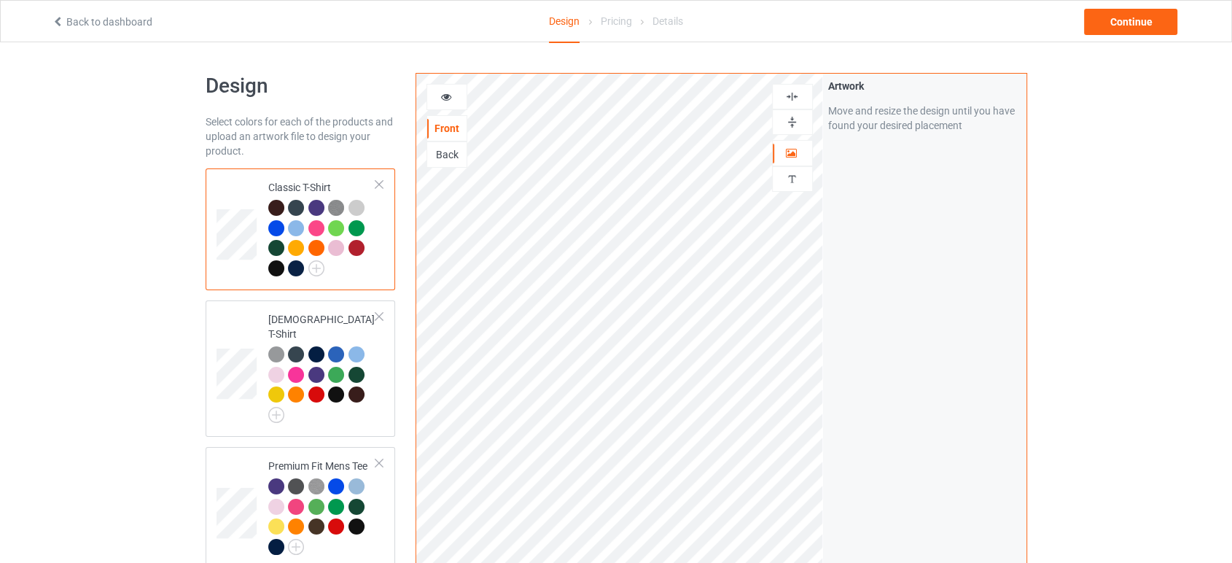
click at [788, 123] on img at bounding box center [792, 122] width 14 height 14
click at [1164, 25] on div "Continue" at bounding box center [1130, 22] width 93 height 26
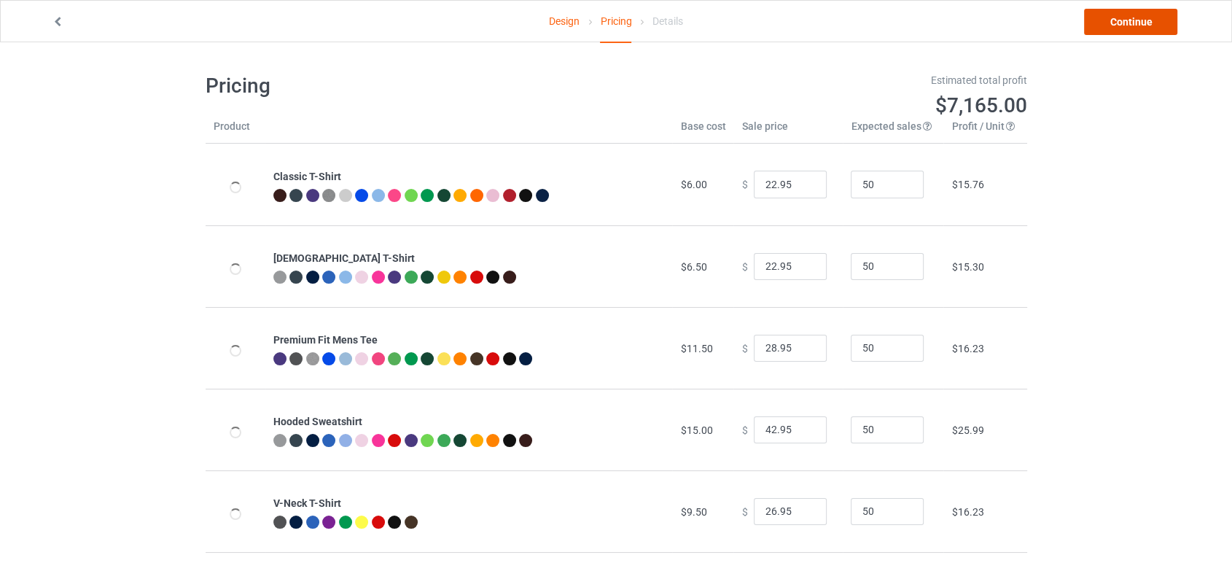
click at [1164, 25] on link "Continue" at bounding box center [1130, 22] width 93 height 26
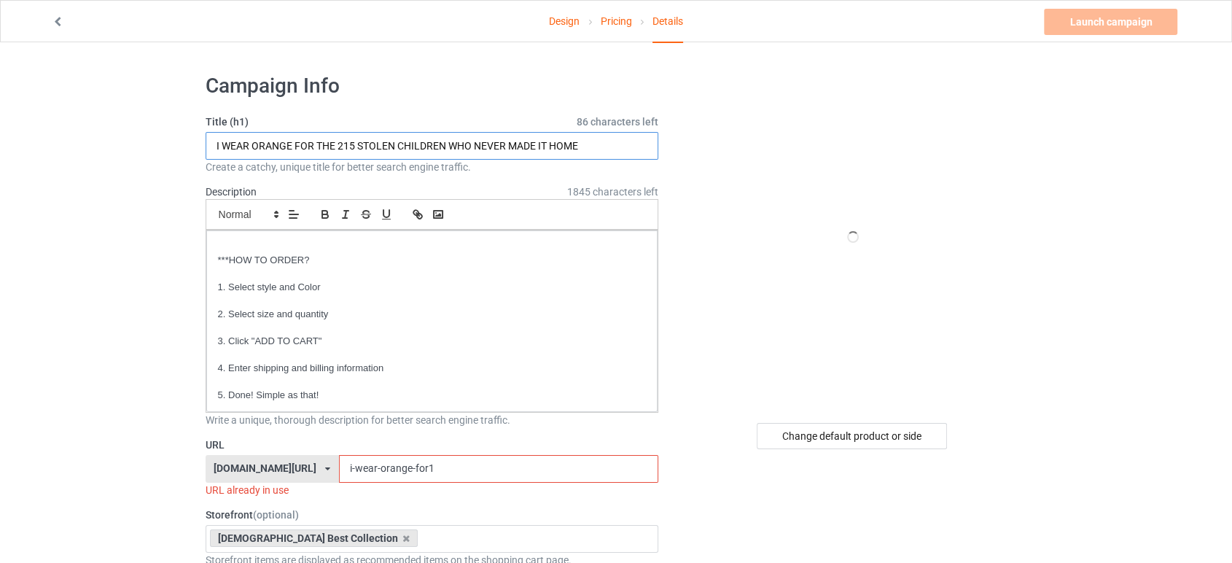
drag, startPoint x: 535, startPoint y: 143, endPoint x: 179, endPoint y: 132, distance: 356.8
click at [263, 152] on input "text" at bounding box center [433, 146] width 454 height 28
paste input "Every Child Matters"
type input "Every Child Matters"
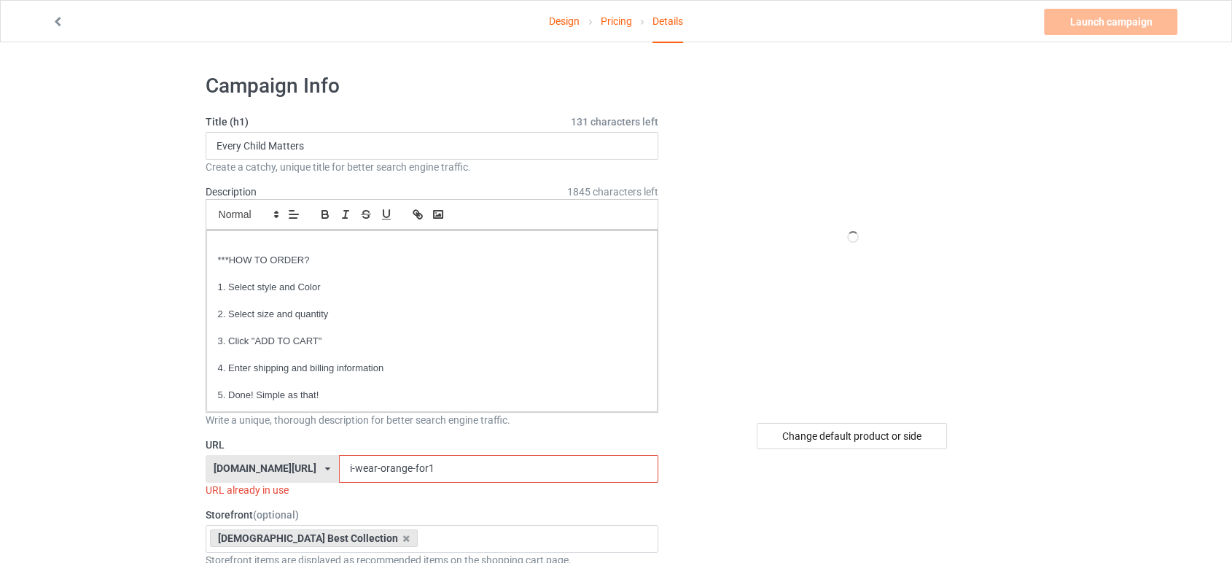
drag, startPoint x: 430, startPoint y: 470, endPoint x: 318, endPoint y: 466, distance: 111.6
click at [318, 466] on div "trending24shop.com/ trending24shop.com/ teechip.com/ 6252750c3ec664004597e2b9 5…" at bounding box center [433, 469] width 454 height 28
paste input "Every Child Matters"
click at [370, 468] on input "Every Child Matters" at bounding box center [498, 469] width 319 height 28
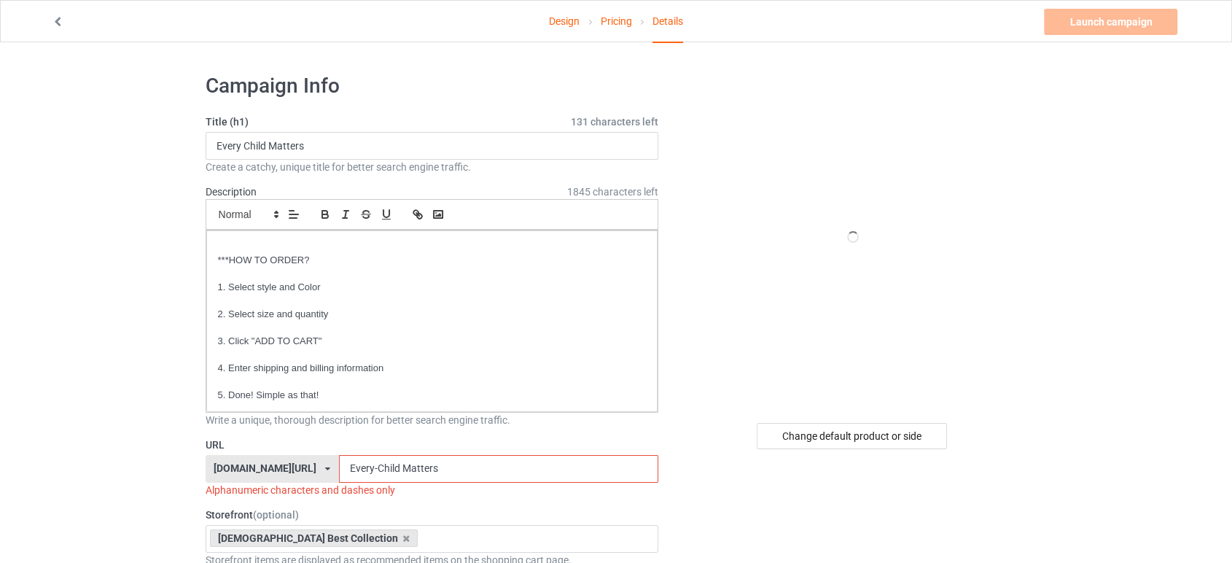
click at [404, 466] on input "Every-Child Matters" at bounding box center [498, 469] width 319 height 28
click at [398, 466] on input "Every-Child Matters" at bounding box center [498, 469] width 319 height 28
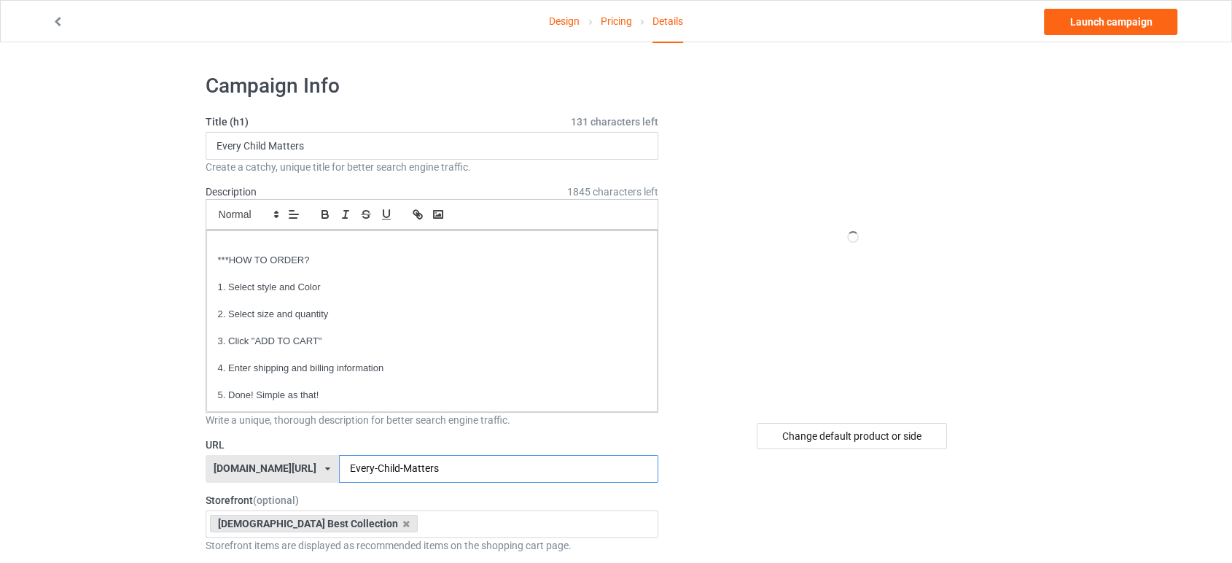
click at [448, 471] on input "Every-Child-Matters" at bounding box center [498, 469] width 319 height 28
type input "Every-Child-Matter"
click at [840, 439] on div "Change default product or side" at bounding box center [852, 436] width 190 height 26
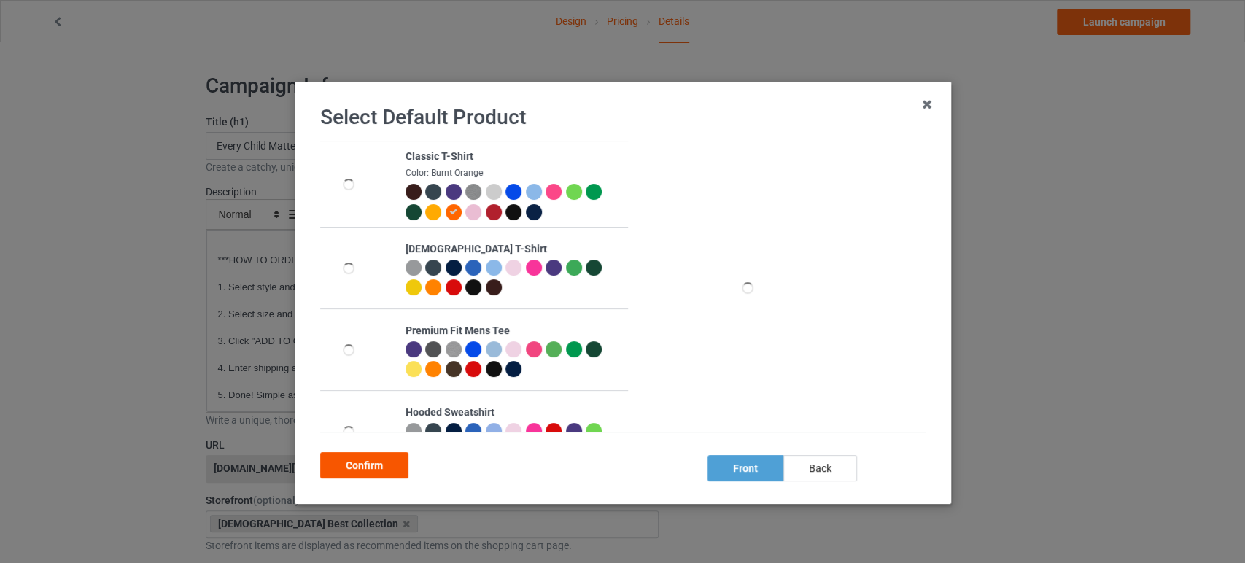
click at [386, 464] on div "Confirm" at bounding box center [364, 465] width 88 height 26
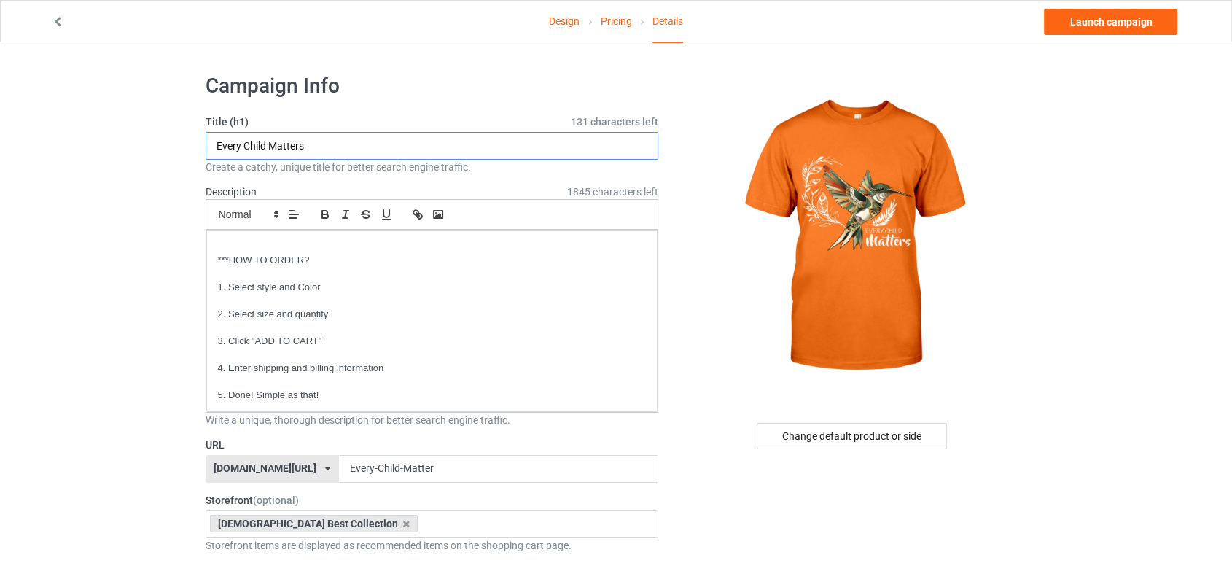
drag, startPoint x: 316, startPoint y: 138, endPoint x: 197, endPoint y: 140, distance: 118.9
click at [437, 478] on input "Every-Child-Matter" at bounding box center [498, 469] width 319 height 28
click at [1137, 15] on link "Launch campaign" at bounding box center [1110, 22] width 133 height 26
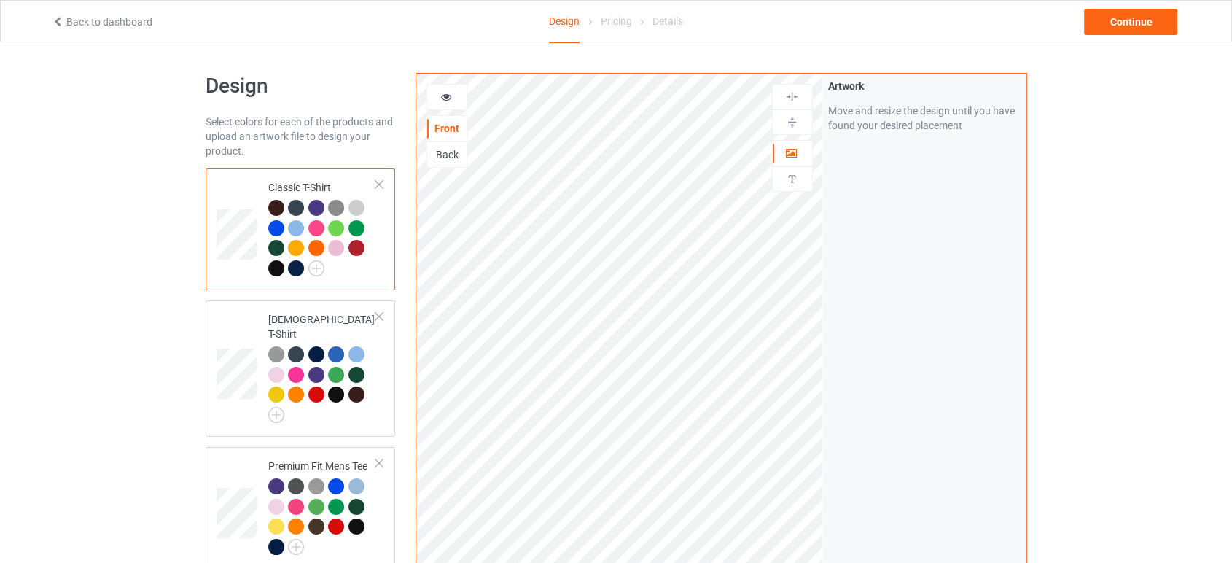
scroll to position [486, 0]
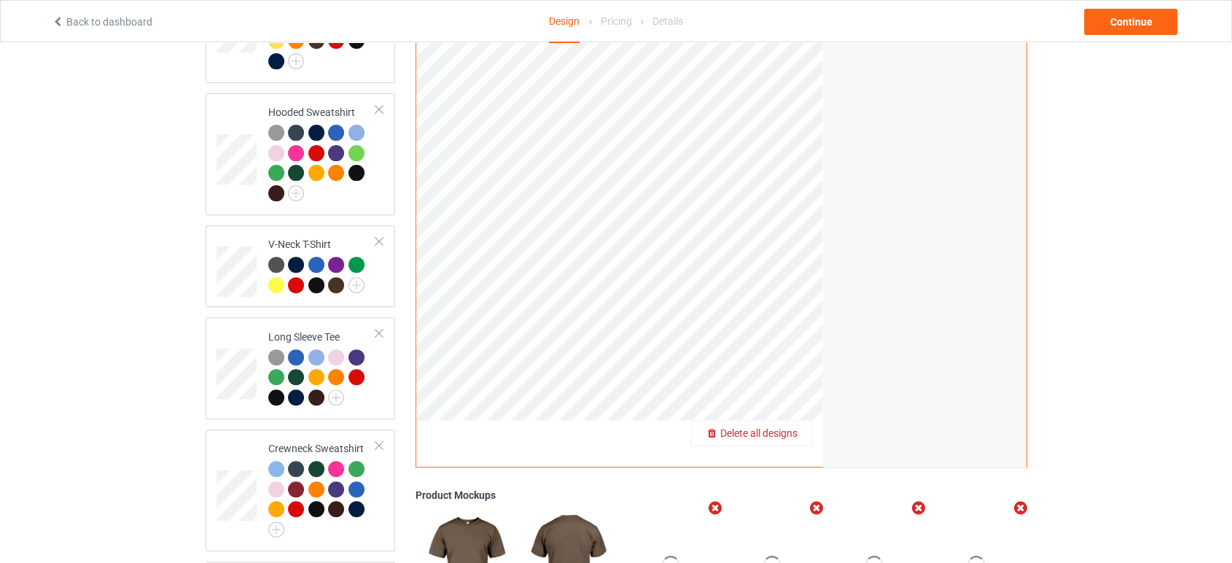
click at [791, 427] on span "Delete all designs" at bounding box center [758, 433] width 77 height 12
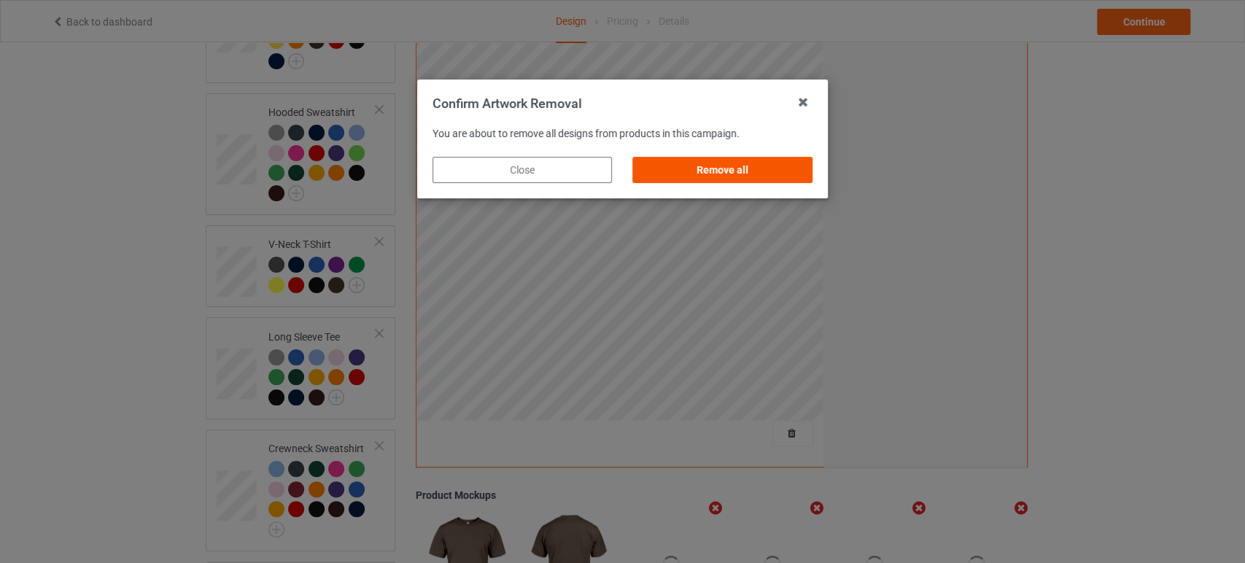
click at [729, 174] on div "Remove all" at bounding box center [722, 170] width 179 height 26
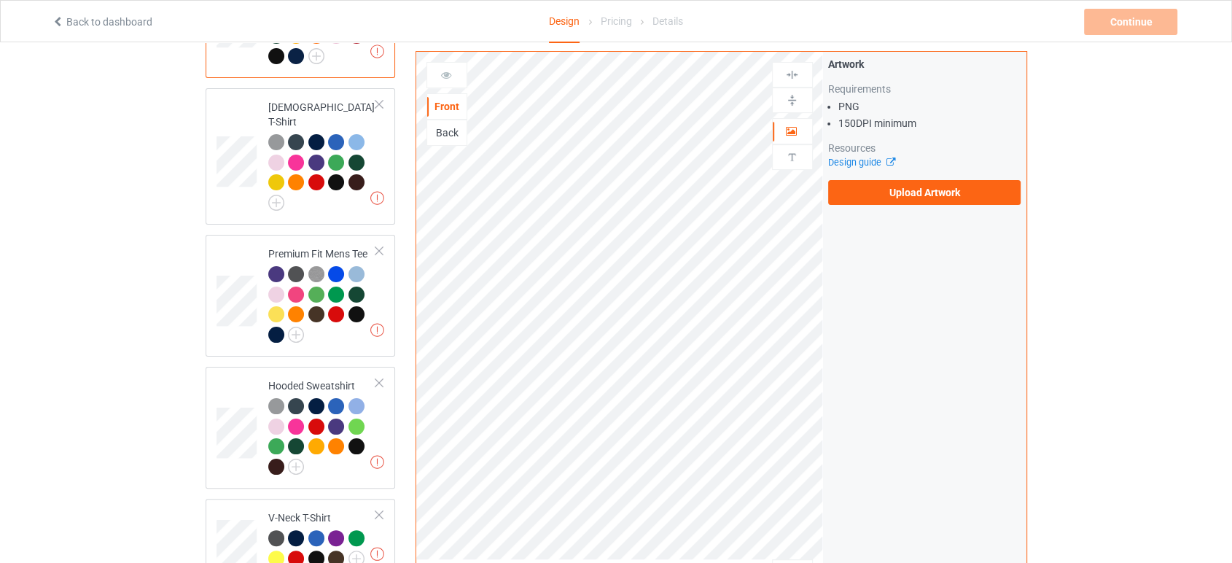
scroll to position [0, 0]
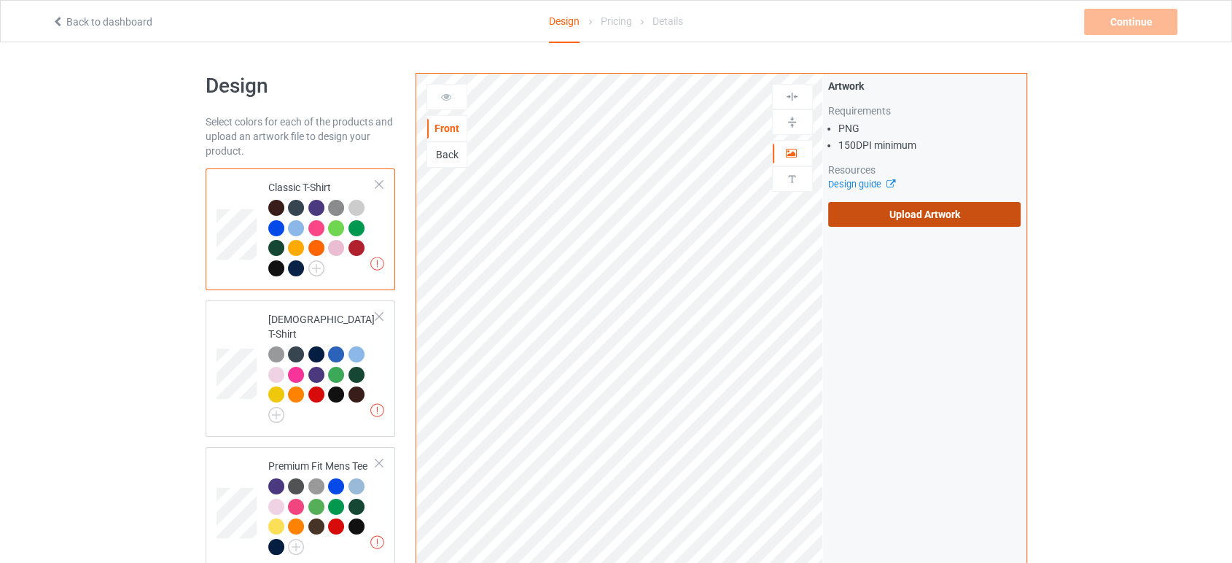
click at [869, 204] on label "Upload Artwork" at bounding box center [924, 214] width 193 height 25
click at [0, 0] on input "Upload Artwork" at bounding box center [0, 0] width 0 height 0
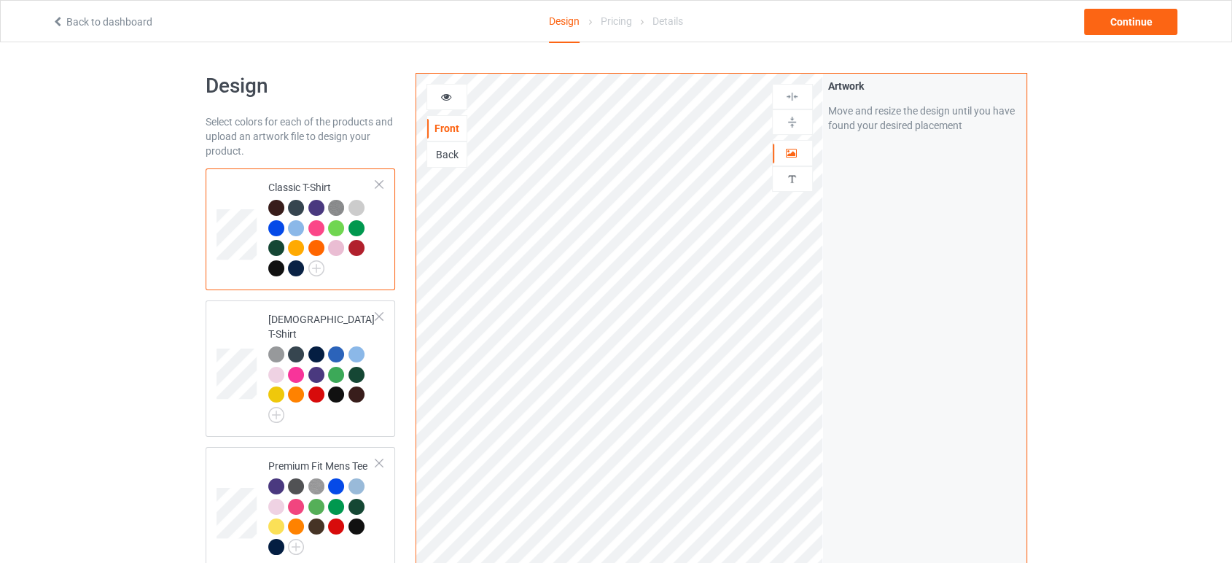
click at [801, 127] on div at bounding box center [792, 122] width 39 height 14
click at [793, 114] on div at bounding box center [792, 122] width 41 height 26
click at [798, 100] on img at bounding box center [792, 97] width 14 height 14
click at [782, 121] on div at bounding box center [792, 122] width 39 height 14
click at [322, 269] on img at bounding box center [316, 268] width 16 height 16
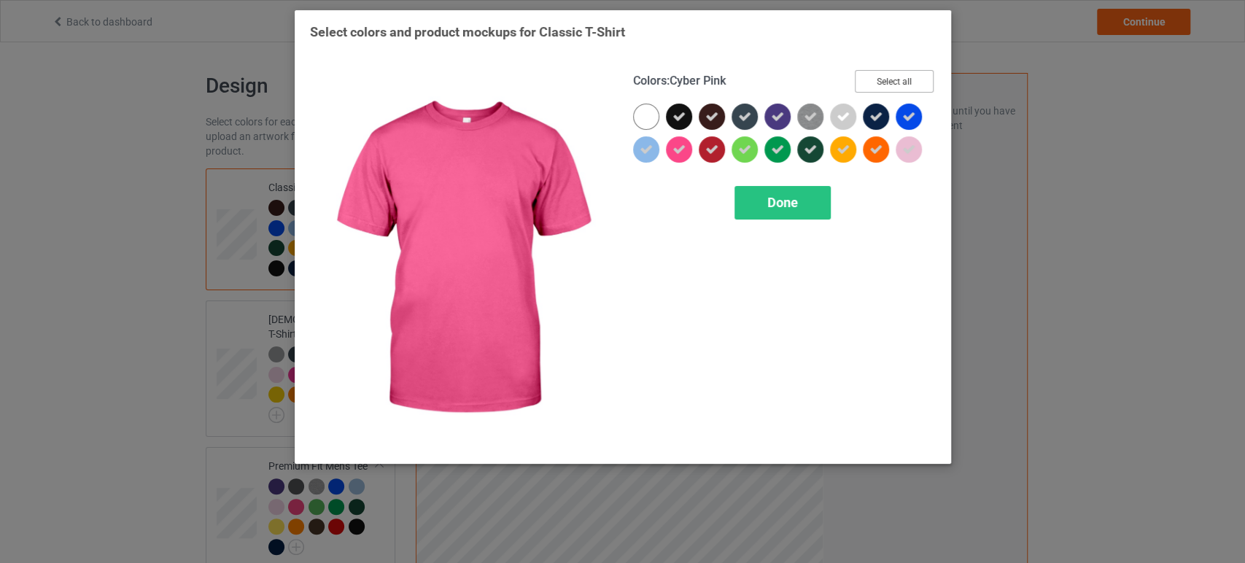
click at [898, 70] on button "Select all" at bounding box center [894, 81] width 79 height 23
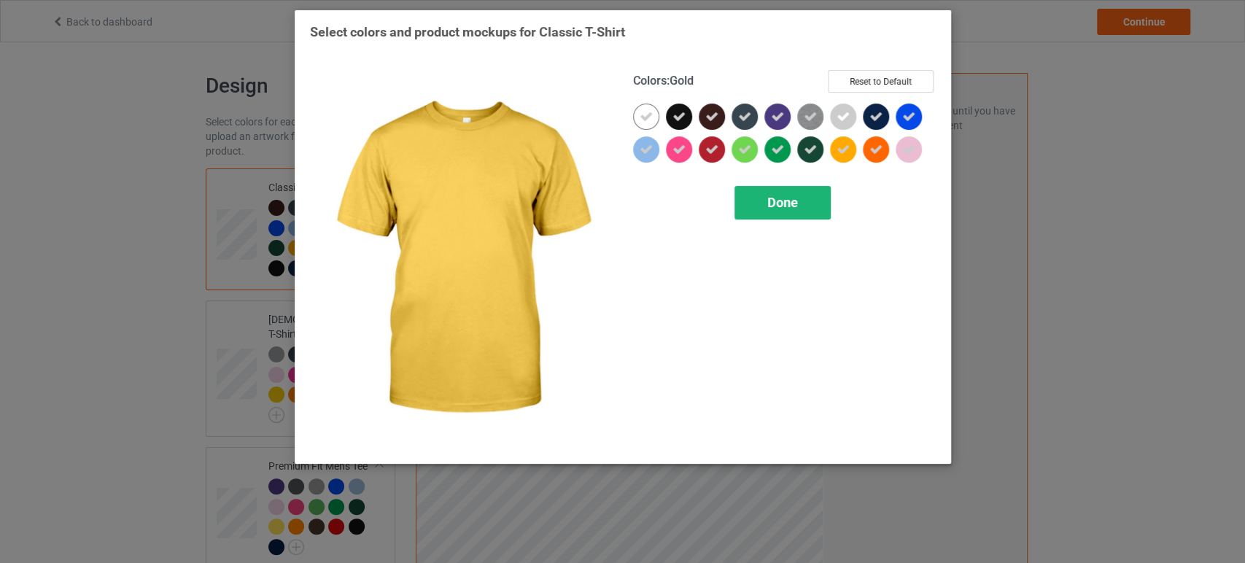
click at [820, 192] on div "Done" at bounding box center [782, 203] width 96 height 34
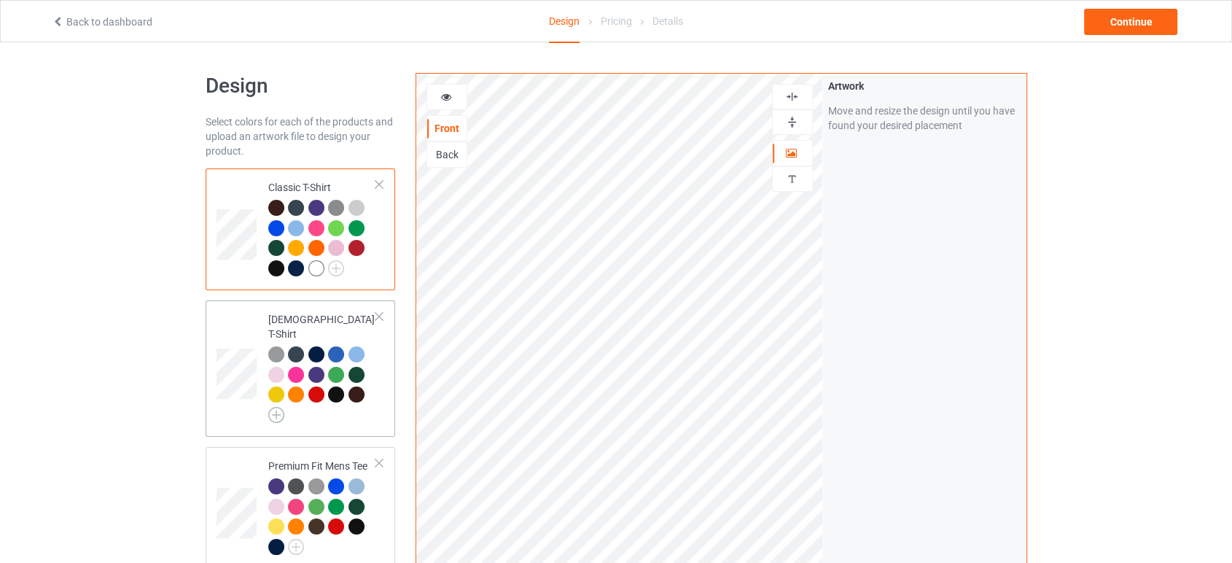
click at [273, 407] on img at bounding box center [276, 415] width 16 height 16
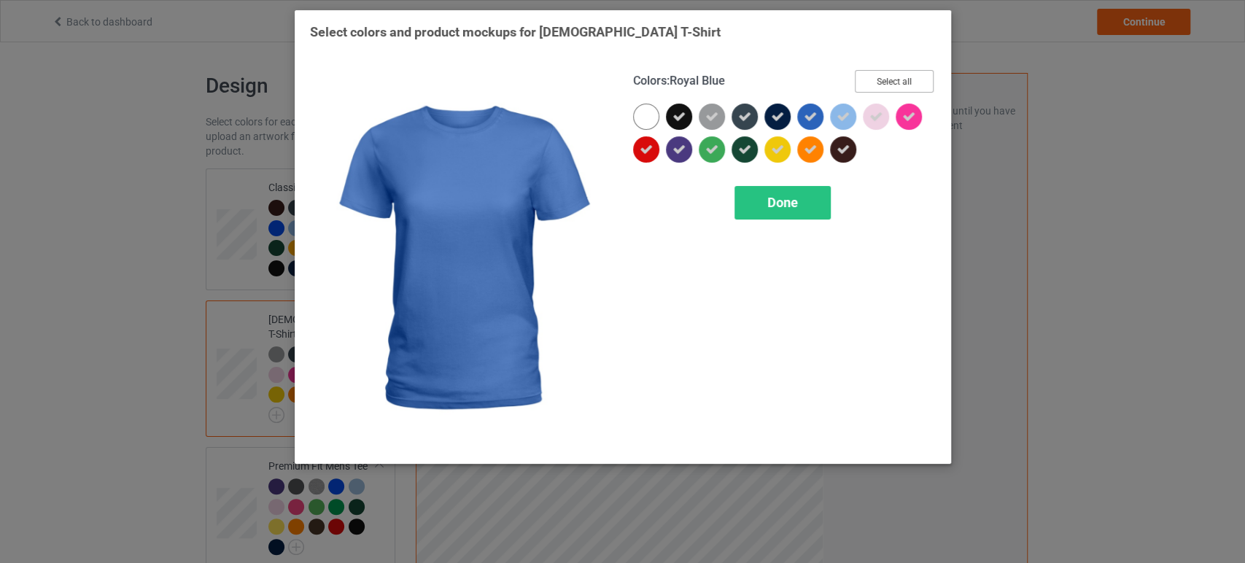
click at [866, 79] on button "Select all" at bounding box center [894, 81] width 79 height 23
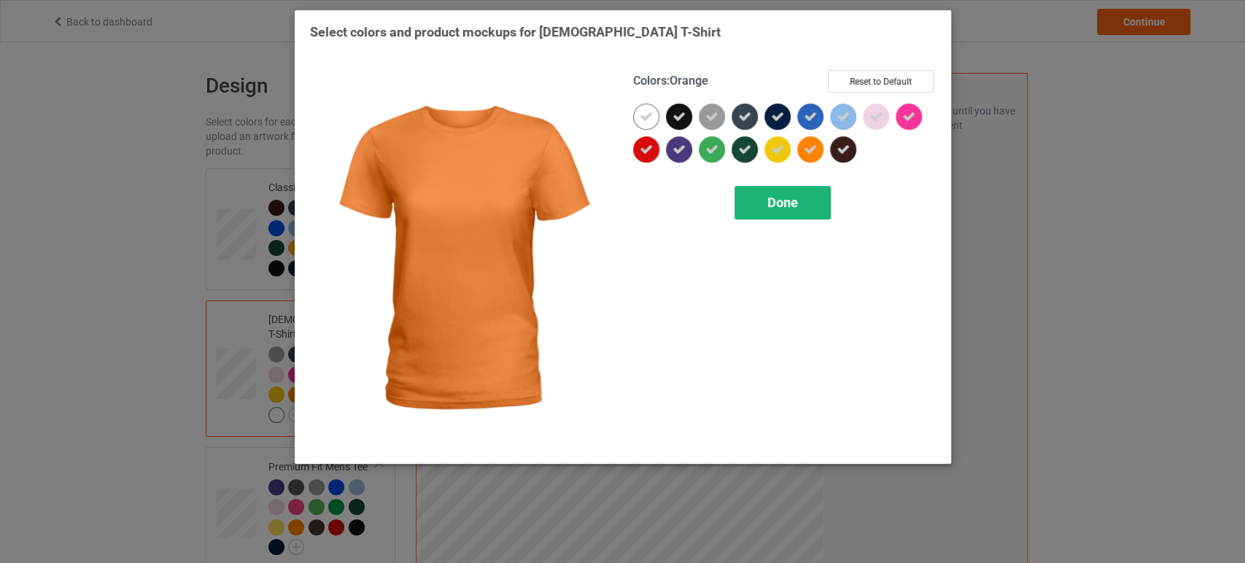
click at [799, 195] on div "Done" at bounding box center [782, 203] width 96 height 34
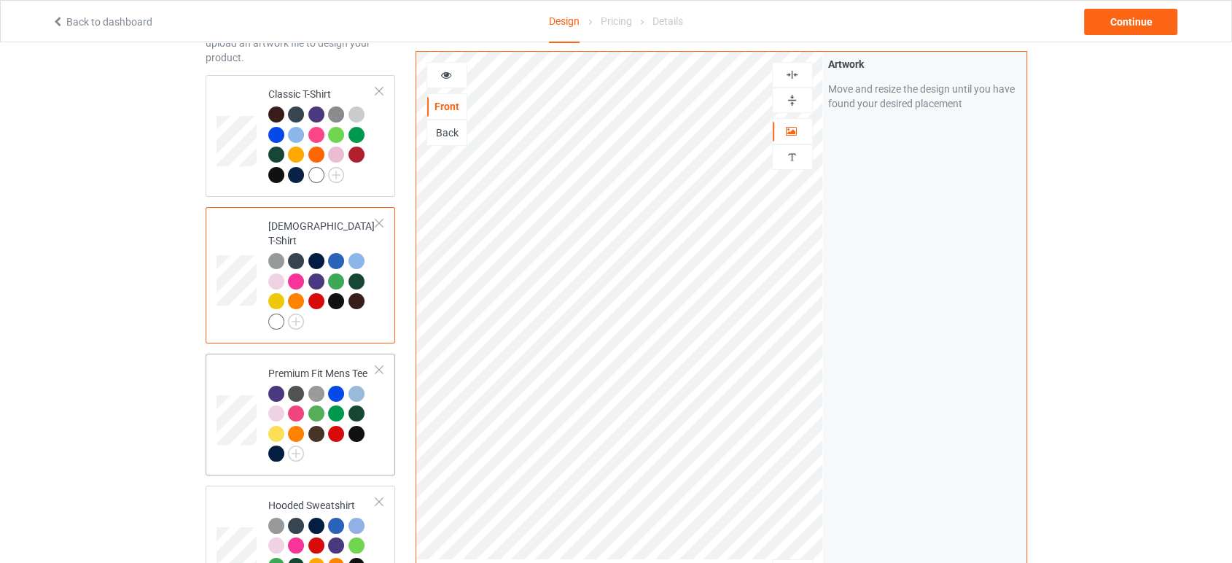
scroll to position [162, 0]
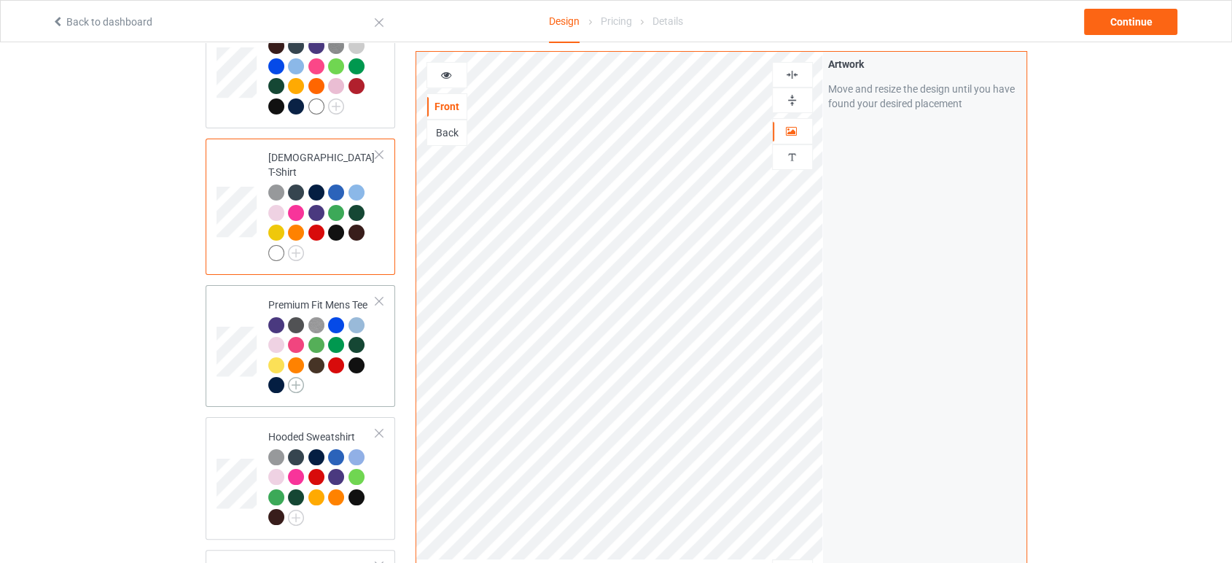
click at [295, 377] on img at bounding box center [296, 385] width 16 height 16
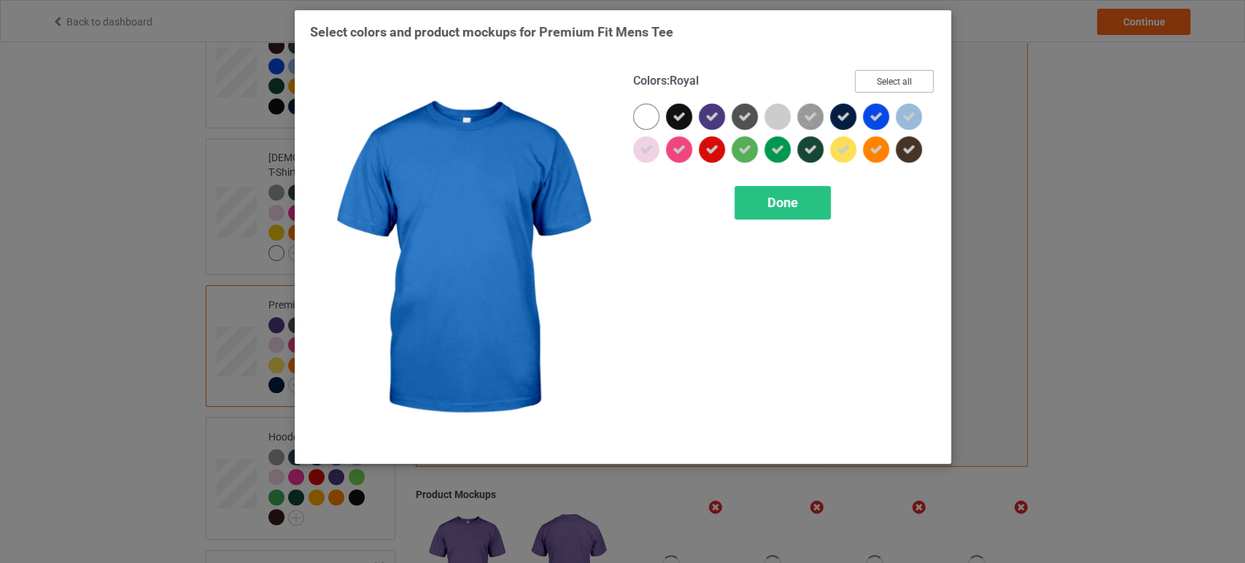
click at [908, 71] on button "Select all" at bounding box center [894, 81] width 79 height 23
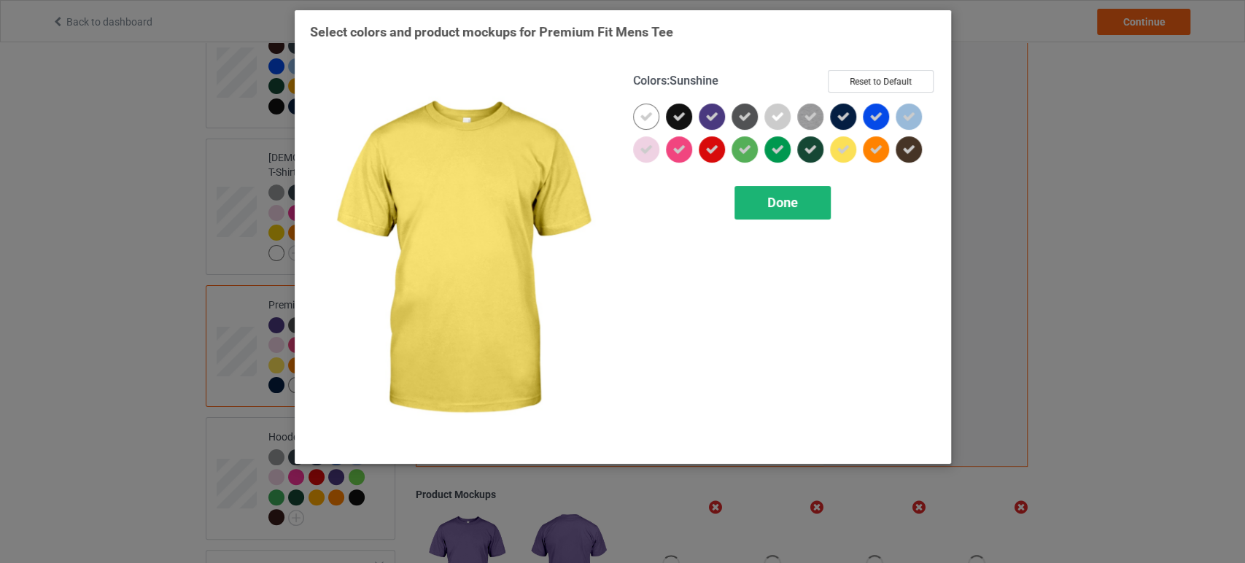
click at [795, 214] on div "Done" at bounding box center [782, 203] width 96 height 34
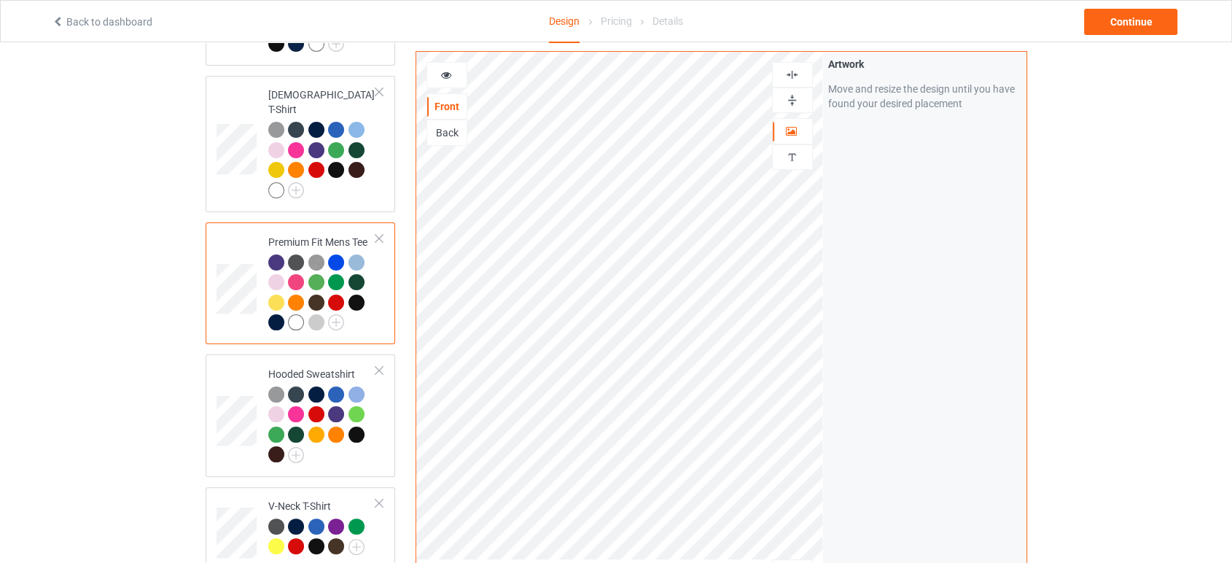
scroll to position [324, 0]
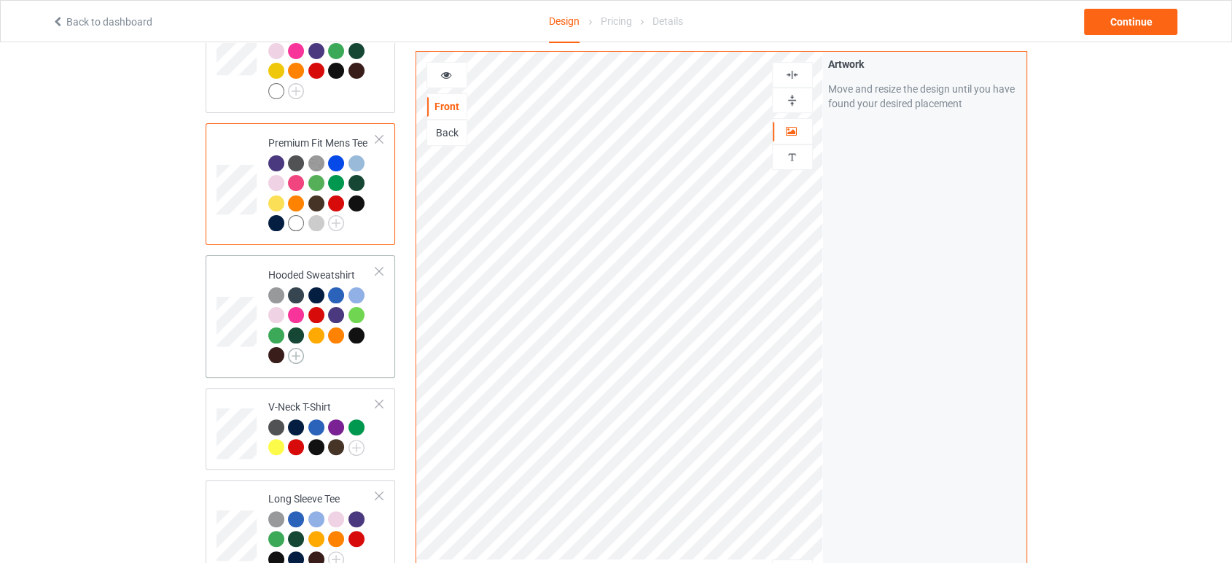
click at [297, 348] on img at bounding box center [296, 356] width 16 height 16
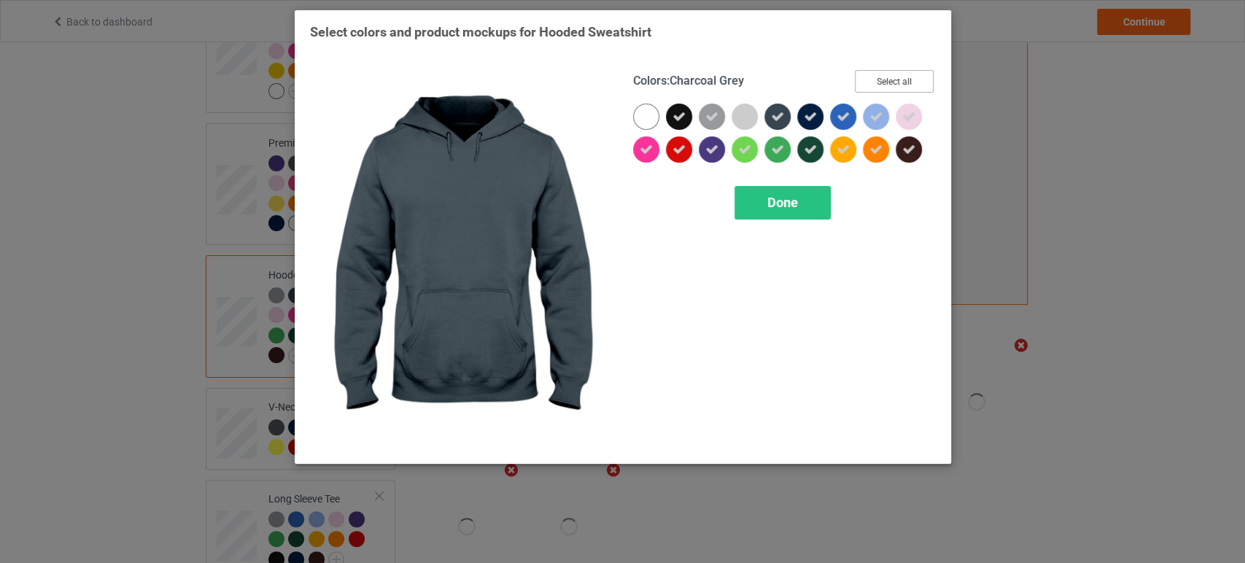
click at [860, 79] on button "Select all" at bounding box center [894, 81] width 79 height 23
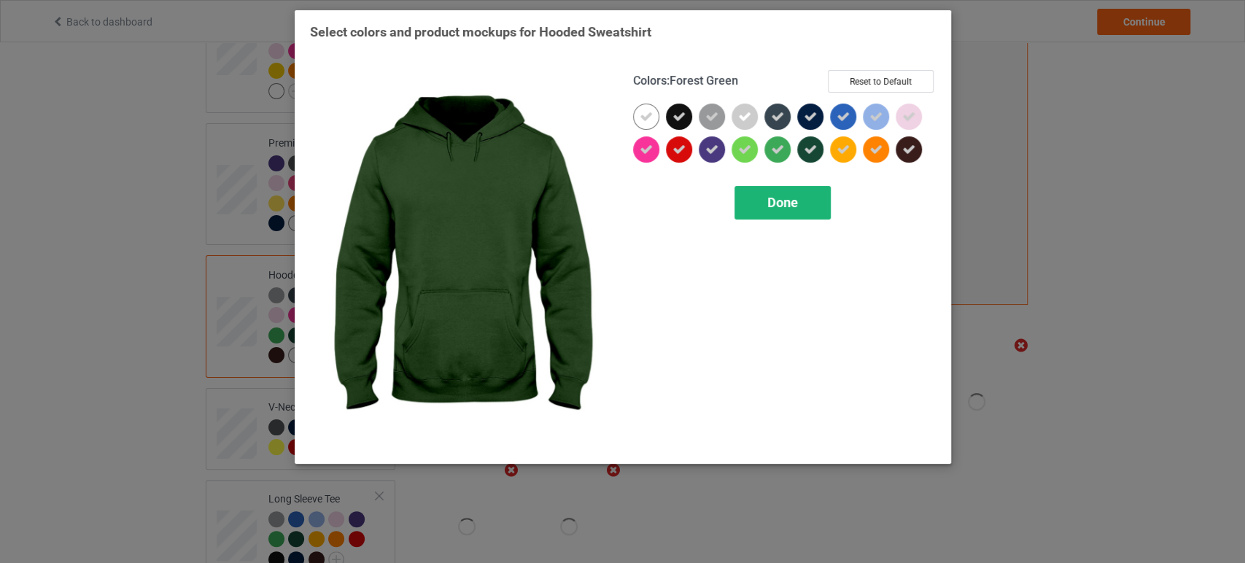
click at [791, 193] on div "Done" at bounding box center [782, 203] width 96 height 34
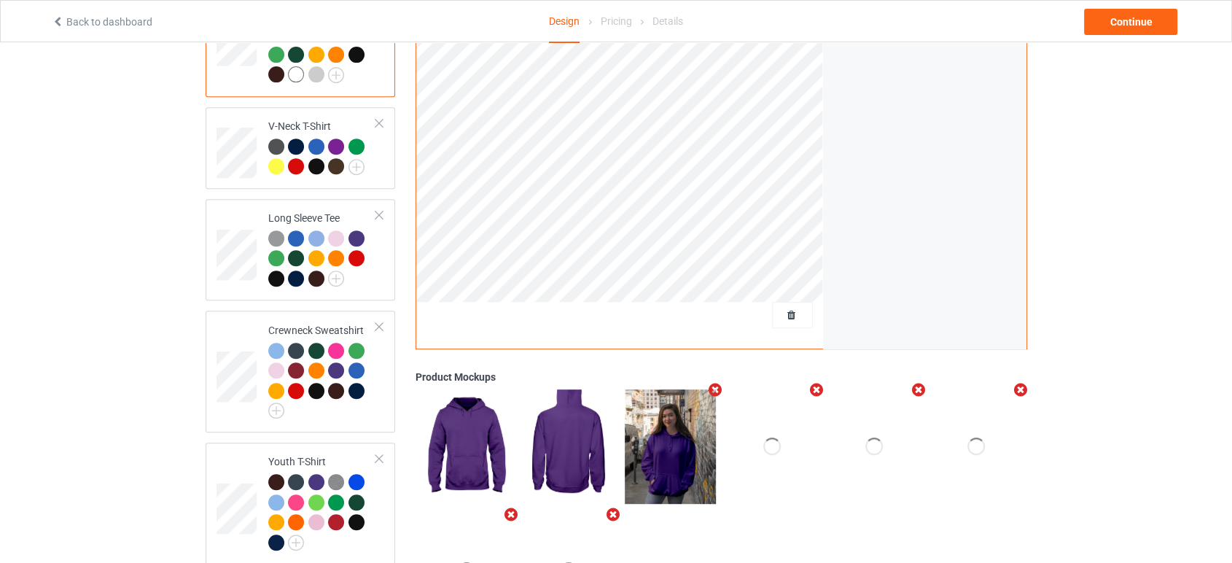
scroll to position [648, 0]
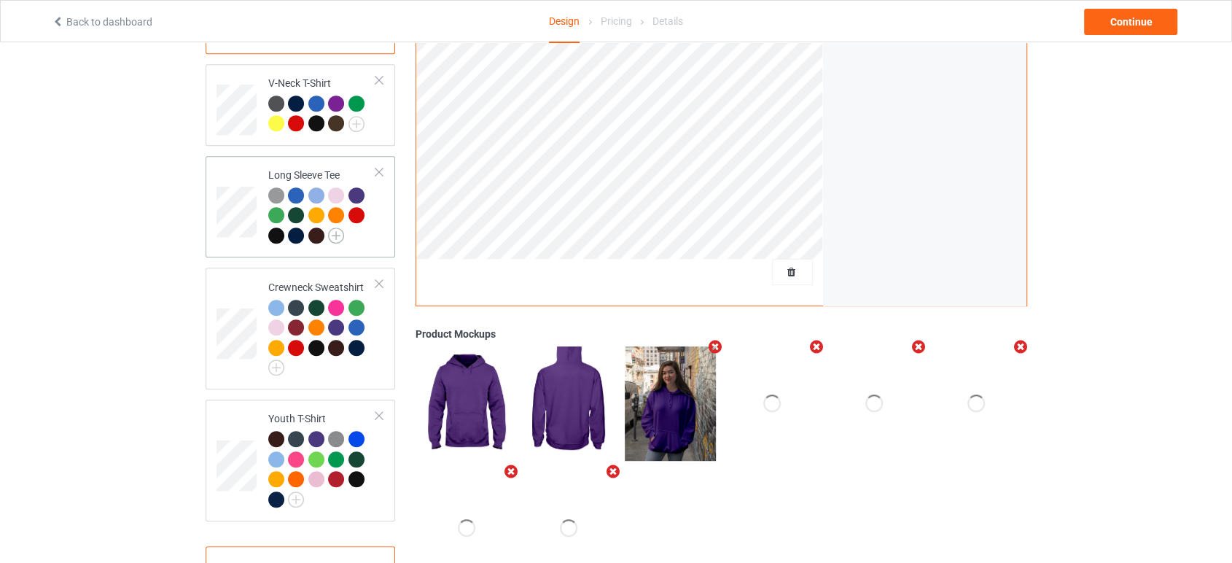
click at [343, 228] on img at bounding box center [336, 236] width 16 height 16
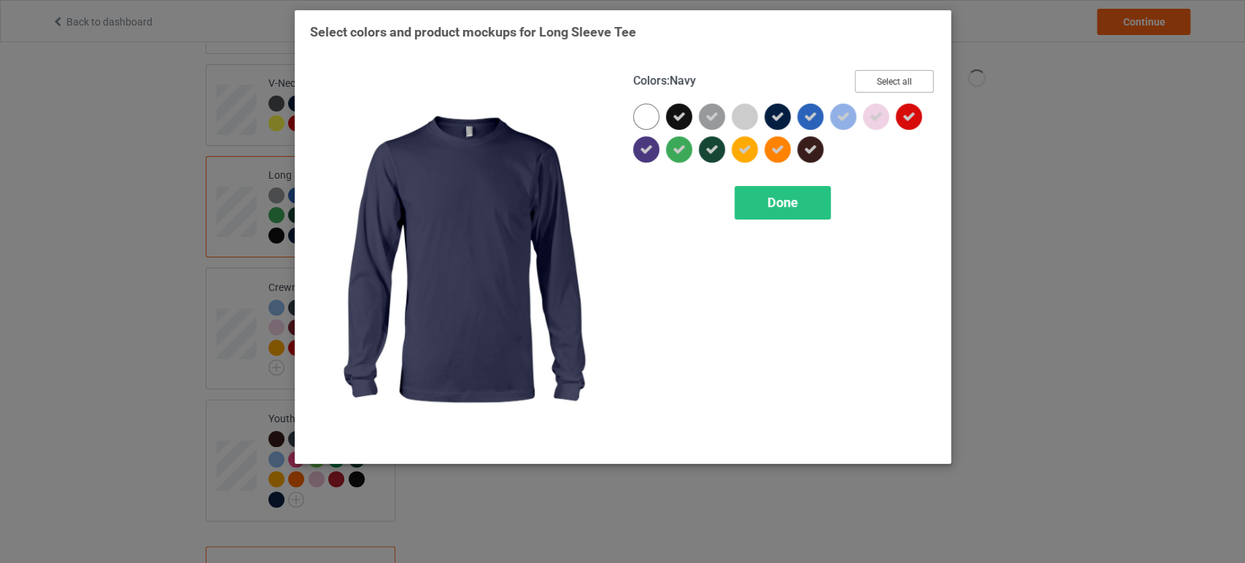
click at [910, 80] on button "Select all" at bounding box center [894, 81] width 79 height 23
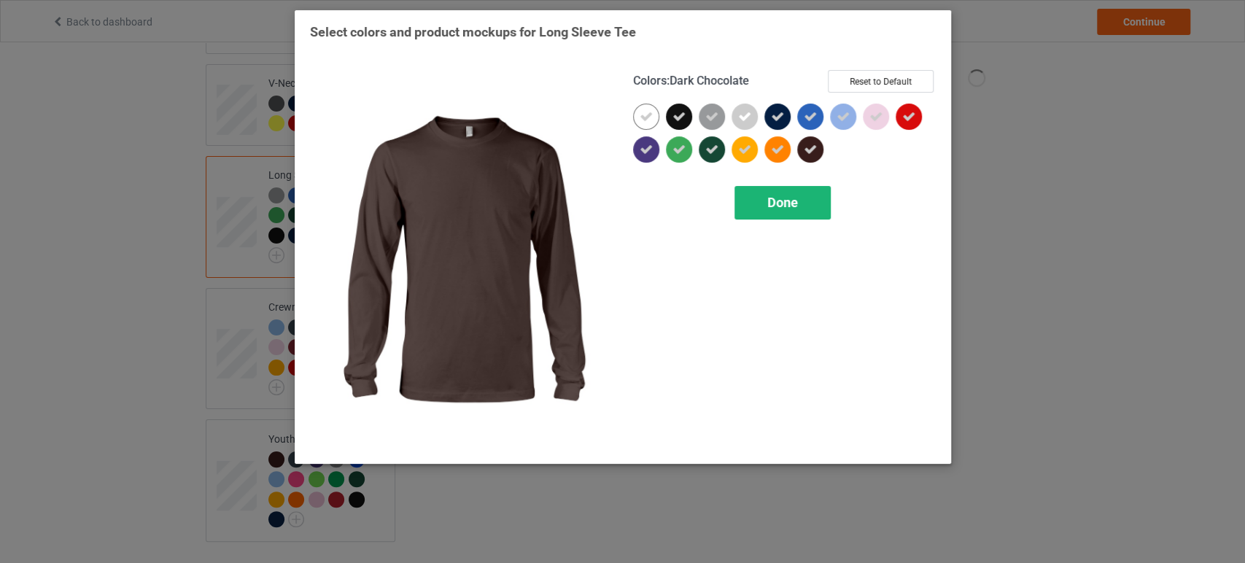
click at [763, 191] on div "Done" at bounding box center [782, 203] width 96 height 34
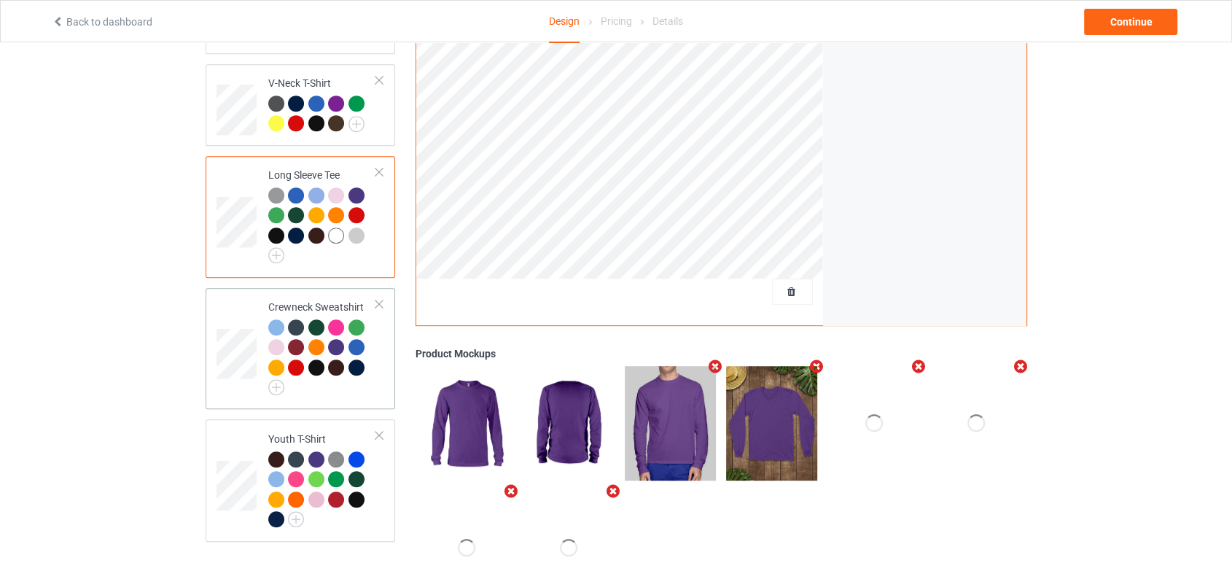
scroll to position [712, 0]
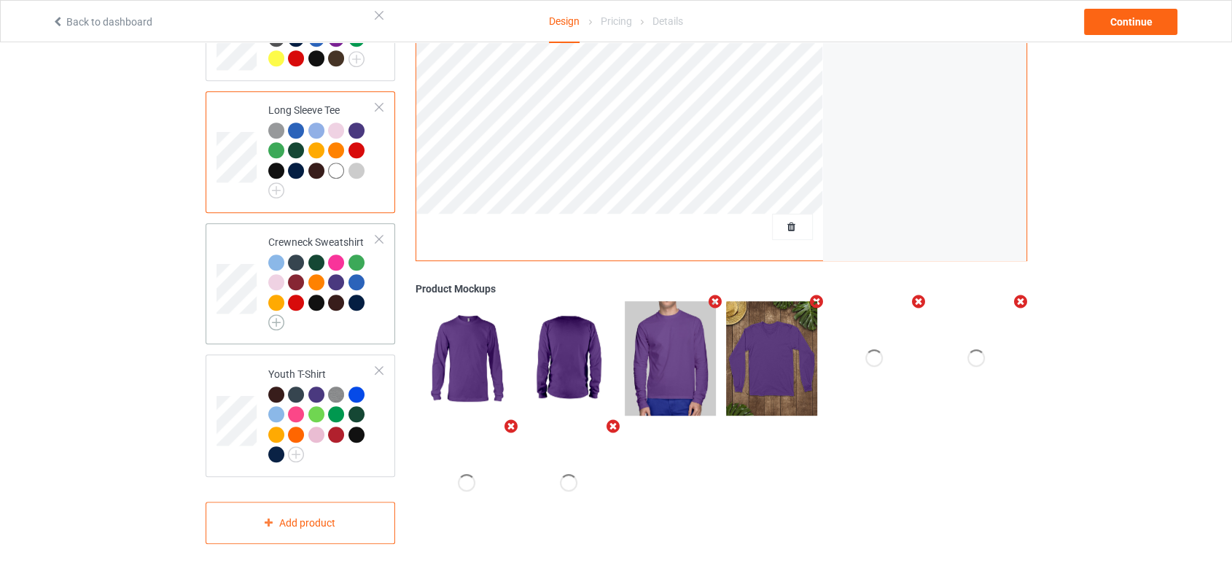
click at [273, 314] on img at bounding box center [276, 322] width 16 height 16
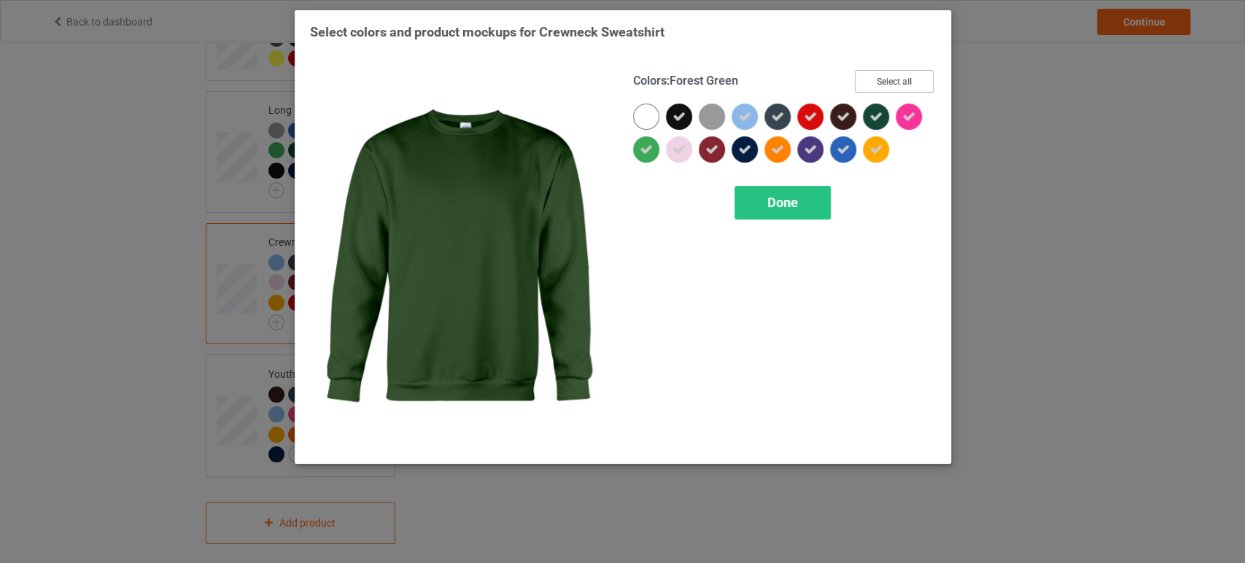
click at [900, 79] on button "Select all" at bounding box center [894, 81] width 79 height 23
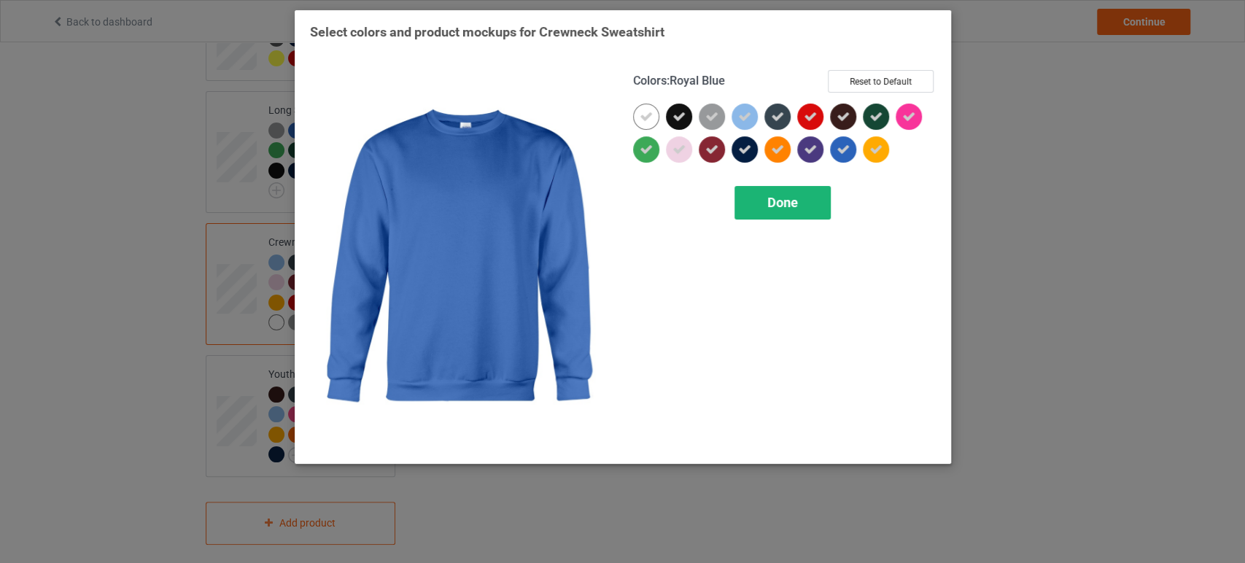
click at [782, 201] on span "Done" at bounding box center [782, 202] width 31 height 15
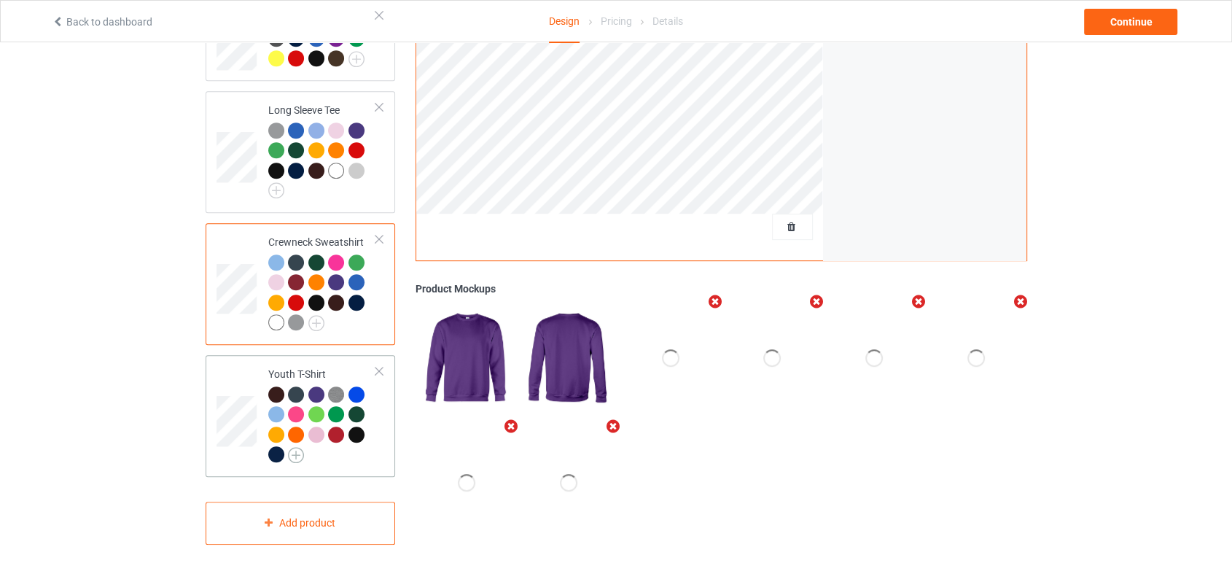
click at [295, 447] on img at bounding box center [296, 455] width 16 height 16
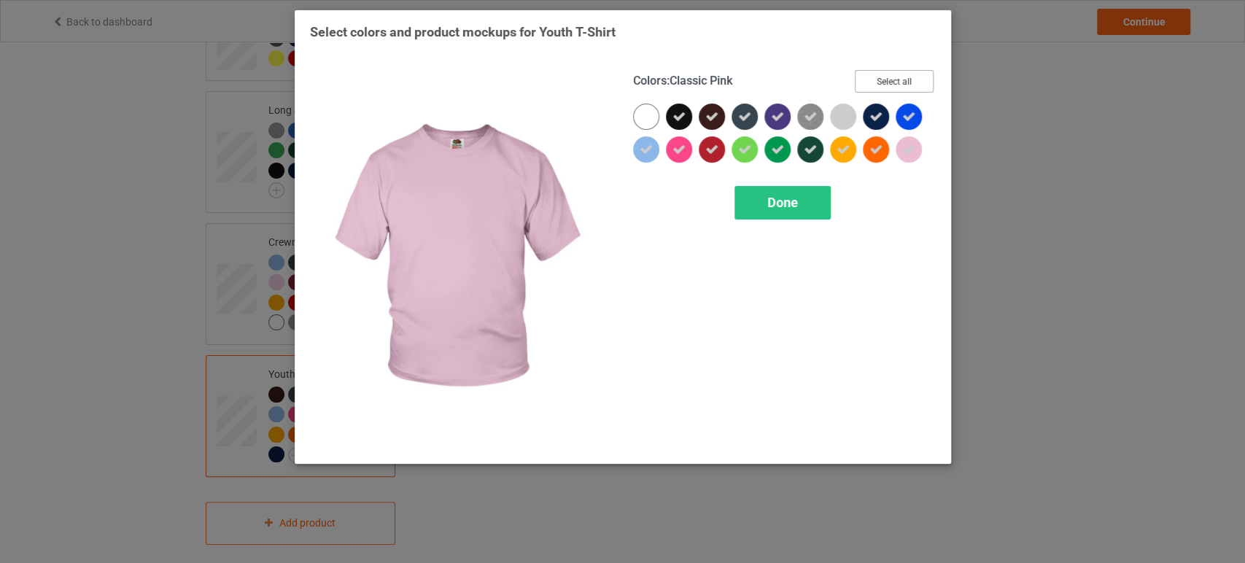
click at [904, 80] on button "Select all" at bounding box center [894, 81] width 79 height 23
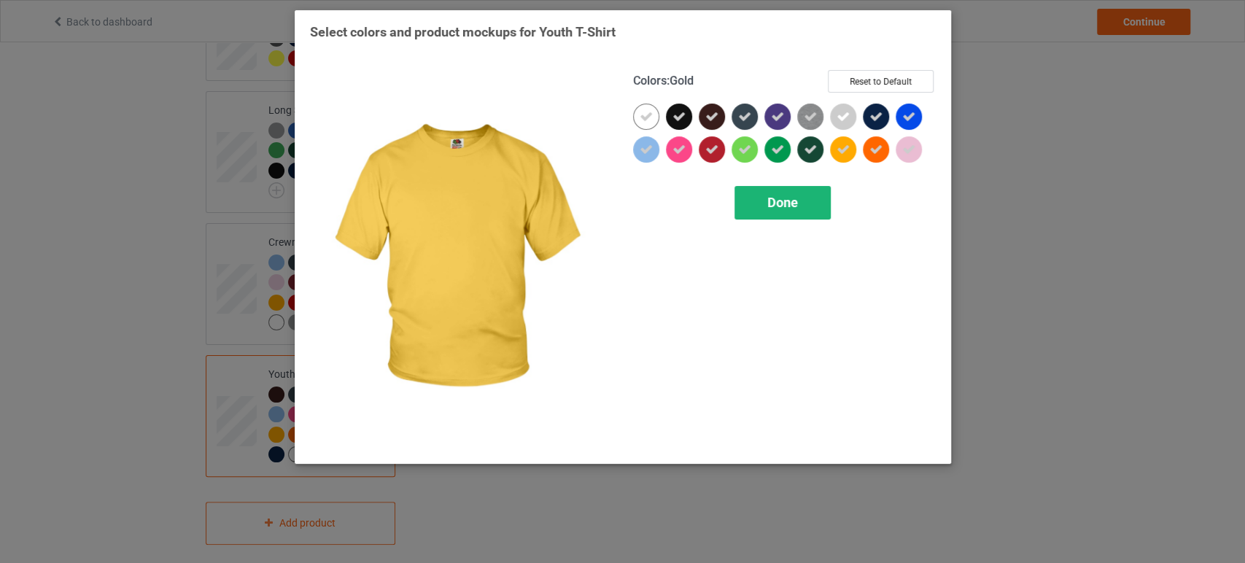
click at [811, 196] on div "Done" at bounding box center [782, 203] width 96 height 34
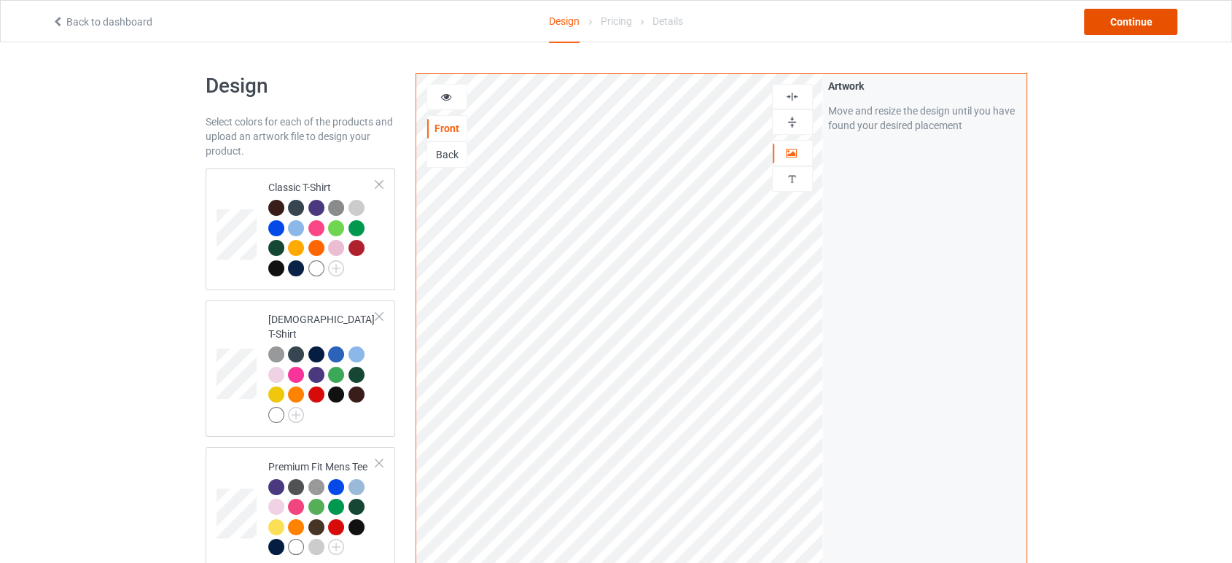
click at [1116, 19] on div "Continue" at bounding box center [1130, 22] width 93 height 26
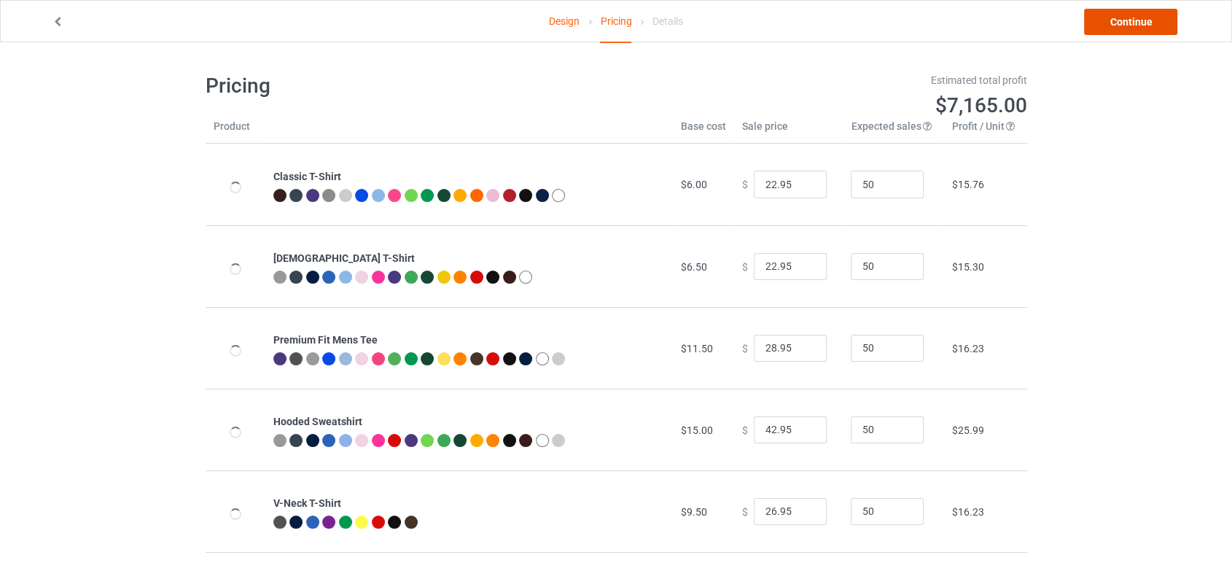
click at [1105, 26] on link "Continue" at bounding box center [1130, 22] width 93 height 26
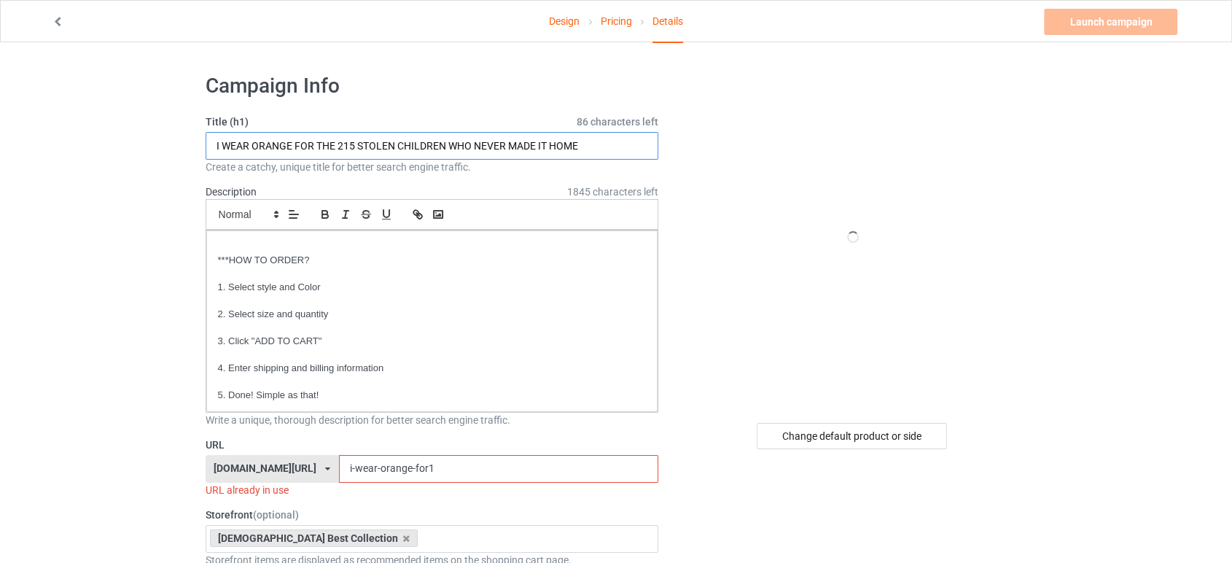
drag, startPoint x: 586, startPoint y: 138, endPoint x: 181, endPoint y: 121, distance: 405.1
drag, startPoint x: 583, startPoint y: 144, endPoint x: 192, endPoint y: 149, distance: 391.6
paste input "Every Child Matters"
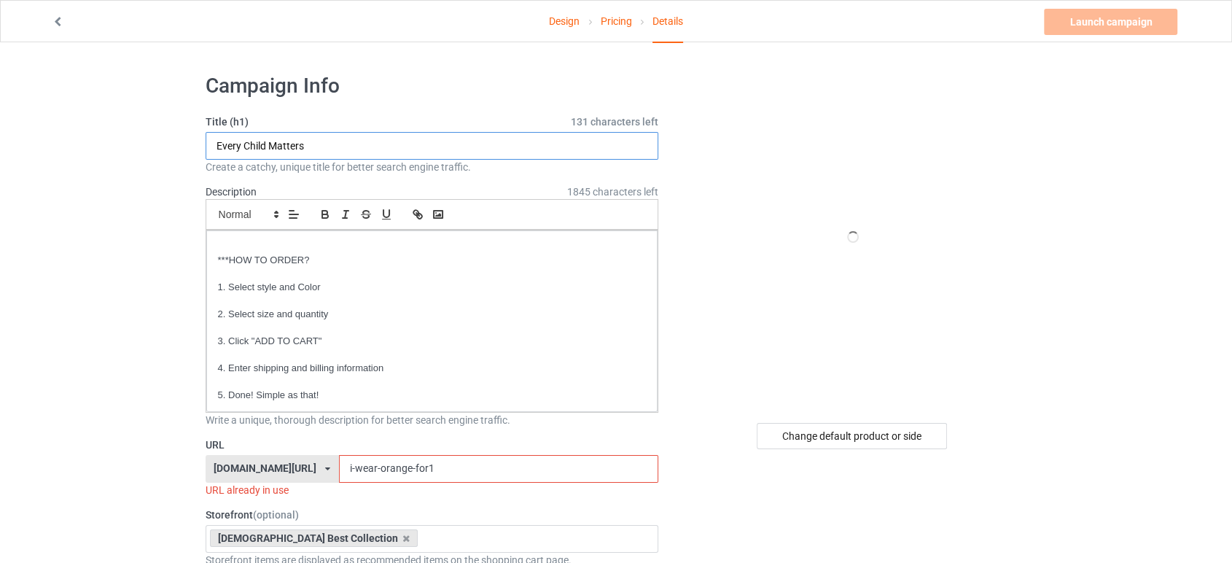
type input "Every Child Matters"
drag, startPoint x: 412, startPoint y: 468, endPoint x: 319, endPoint y: 465, distance: 93.4
click at [320, 465] on div "trending24shop.com/ trending24shop.com/ teechip.com/ 6252750c3ec664004597e2b9 5…" at bounding box center [433, 469] width 454 height 28
paste input "Every Child Matters"
click at [373, 465] on input "Every Child Matter1" at bounding box center [498, 469] width 319 height 28
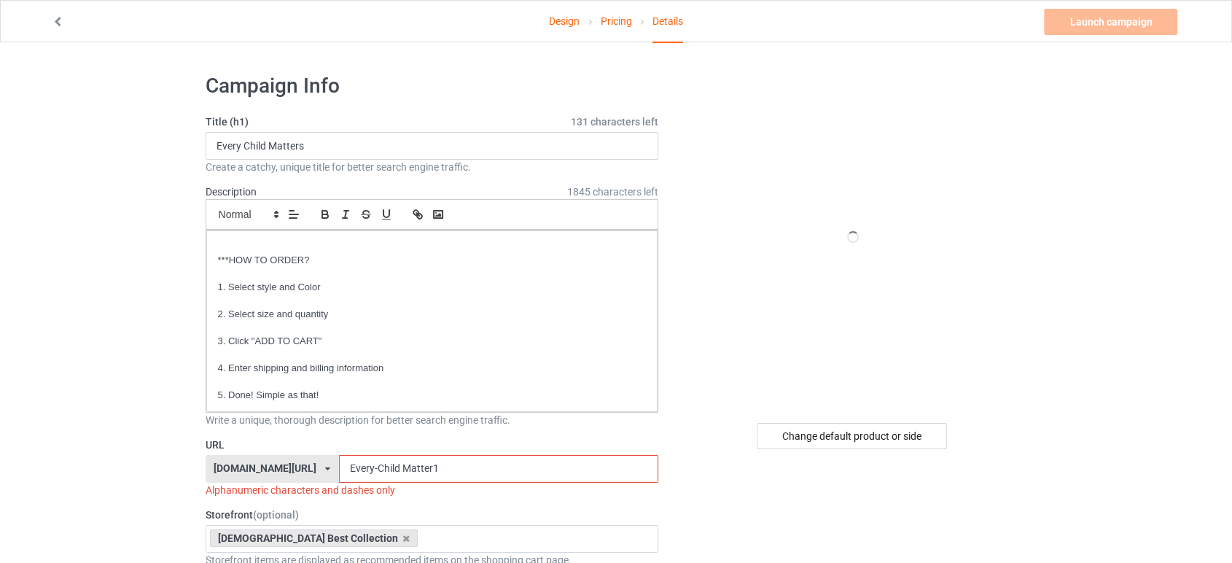
click at [403, 465] on input "Every-Child Matter1" at bounding box center [498, 469] width 319 height 28
click at [402, 465] on input "Every-Child Matter1" at bounding box center [498, 469] width 319 height 28
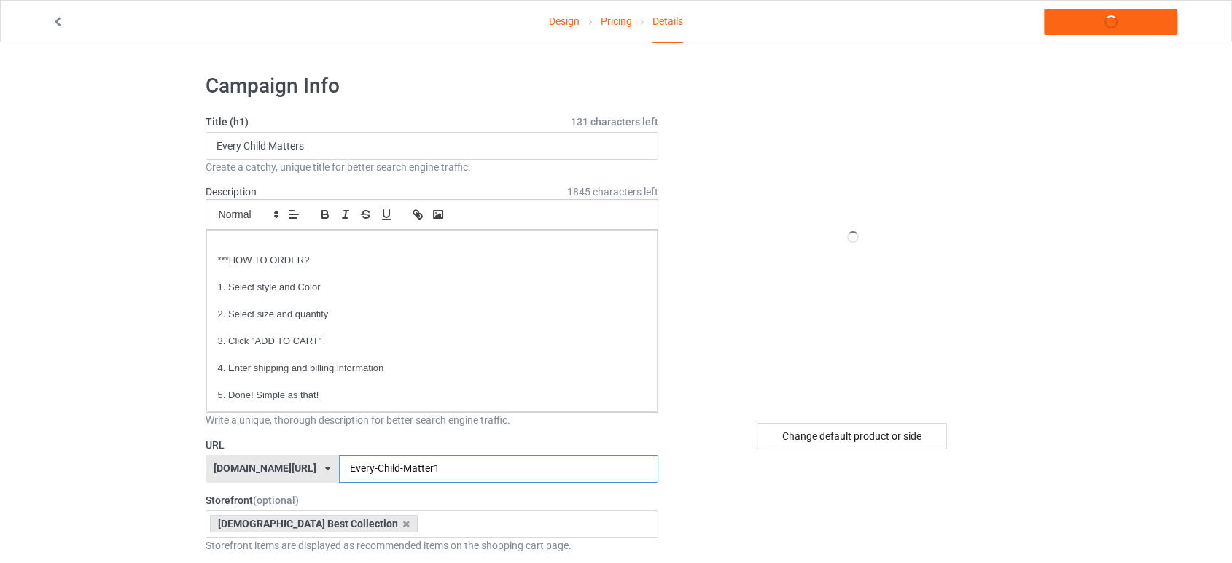
click at [467, 470] on input "Every-Child-Matter1" at bounding box center [498, 469] width 319 height 28
type input "Every-Child-Matter1"
click at [922, 437] on div "Change default product or side" at bounding box center [852, 436] width 190 height 26
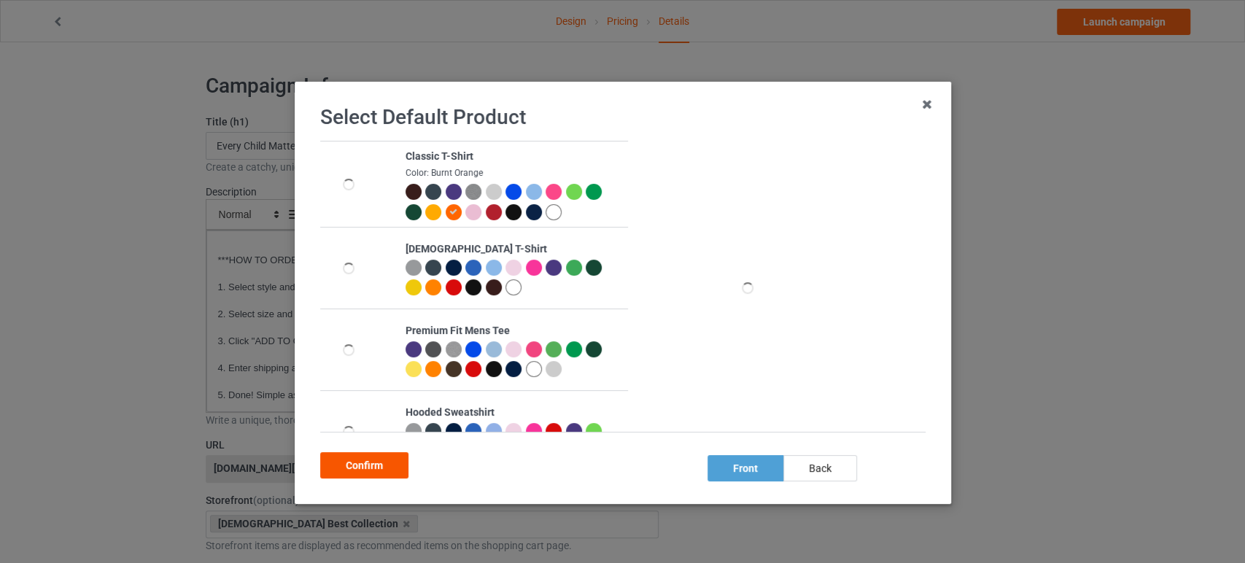
click at [393, 465] on div "Confirm" at bounding box center [364, 465] width 88 height 26
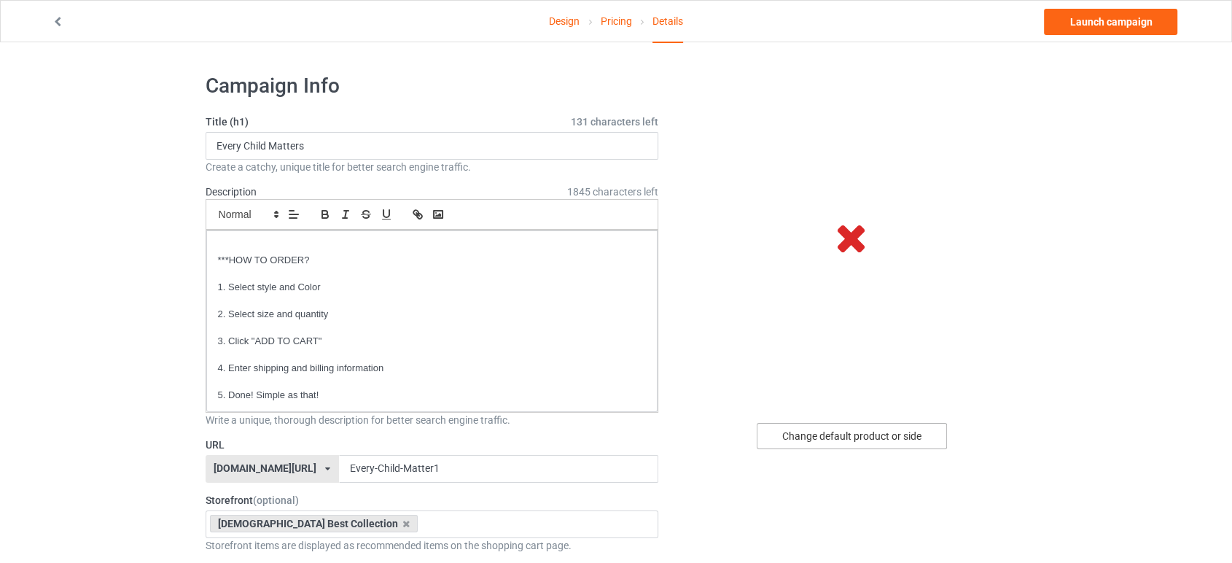
click at [814, 426] on div "Change default product or side" at bounding box center [852, 436] width 190 height 26
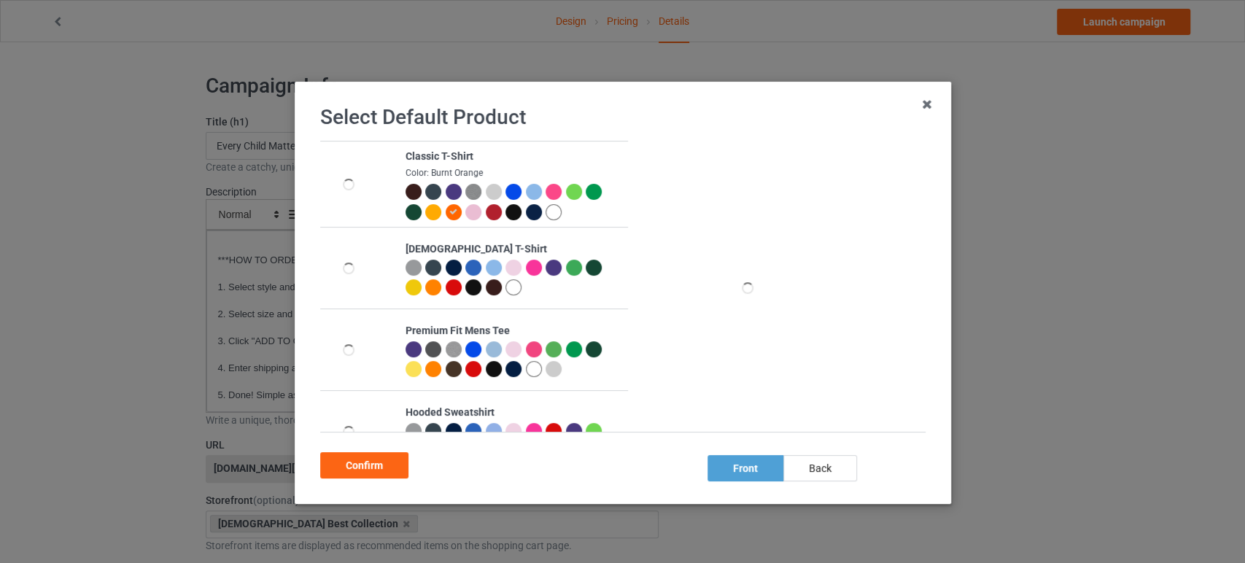
click at [449, 214] on icon at bounding box center [453, 212] width 8 height 8
click at [386, 473] on div "Confirm" at bounding box center [364, 465] width 88 height 26
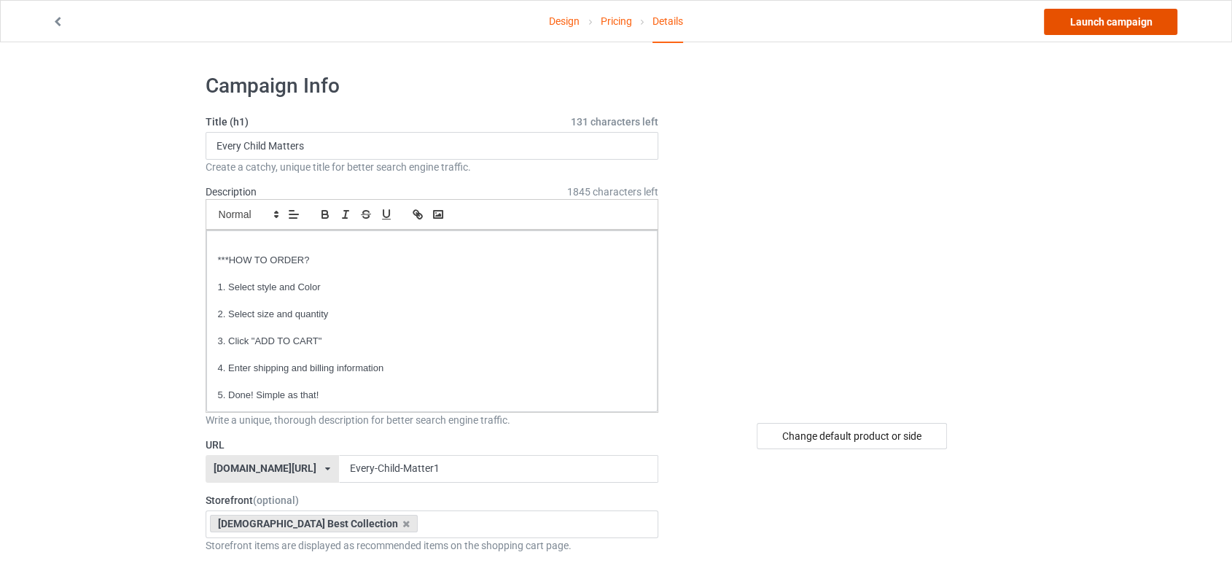
click at [1076, 30] on link "Launch campaign" at bounding box center [1110, 22] width 133 height 26
